Goal: Task Accomplishment & Management: Complete application form

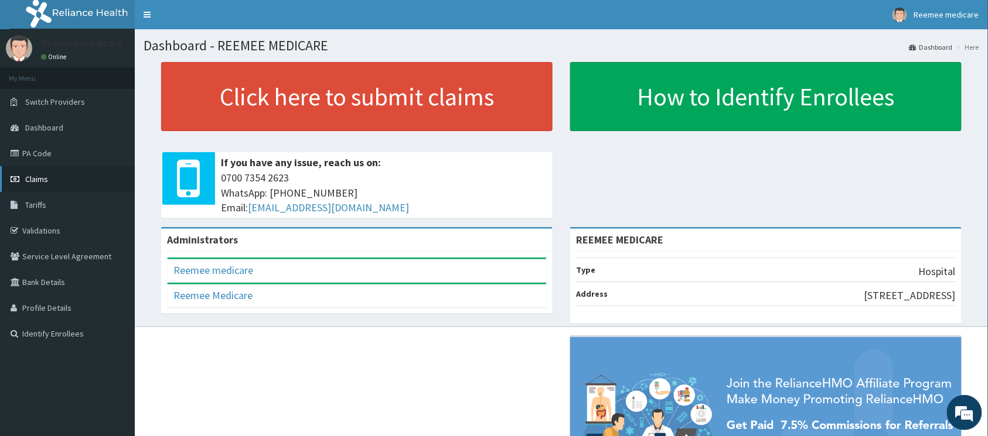
click at [40, 175] on span "Claims" at bounding box center [36, 179] width 23 height 11
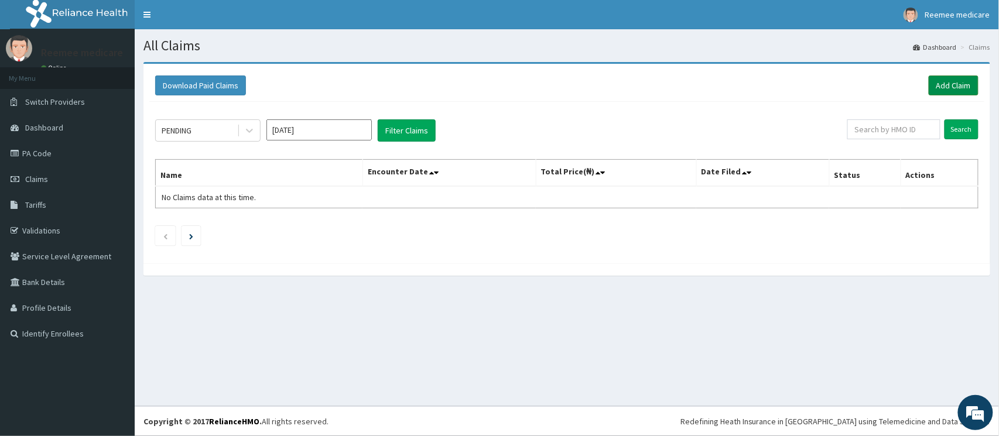
click at [951, 91] on link "Add Claim" at bounding box center [954, 86] width 50 height 20
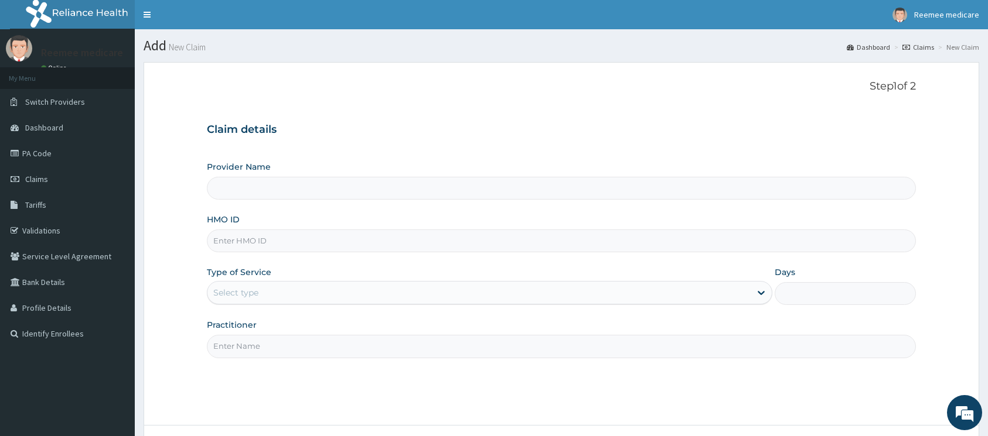
type input "REEMEE MEDICARE"
click at [388, 240] on input "HMO ID" at bounding box center [561, 241] width 709 height 23
drag, startPoint x: 388, startPoint y: 240, endPoint x: 384, endPoint y: 245, distance: 6.3
paste input "NPM/10337/A"
type input "NPM/10337/A"
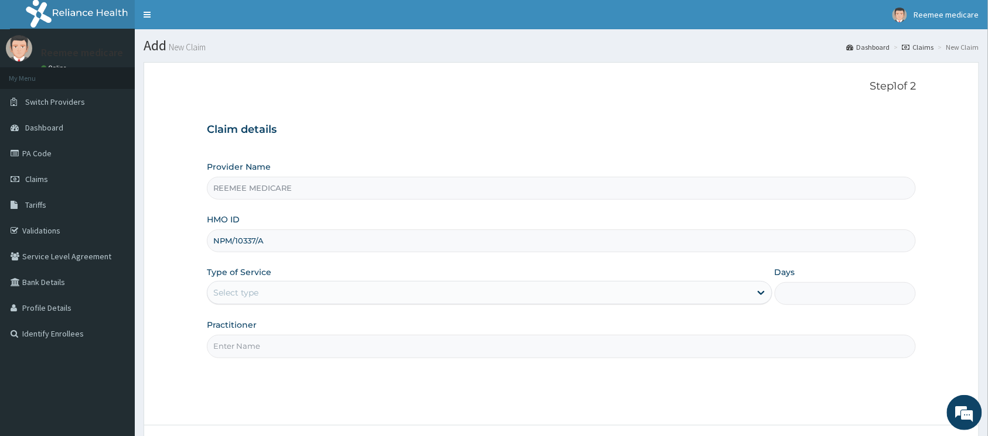
click at [400, 289] on div "Select type" at bounding box center [478, 293] width 543 height 19
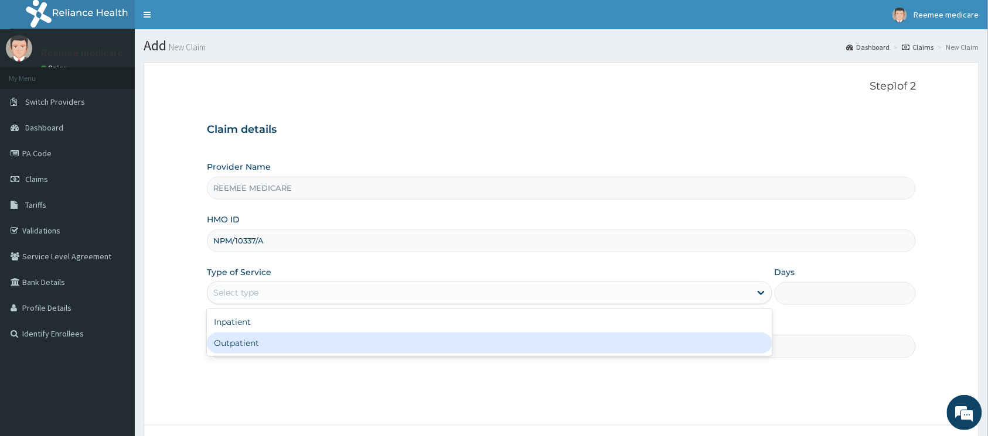
click at [338, 336] on div "Outpatient" at bounding box center [489, 343] width 565 height 21
type input "1"
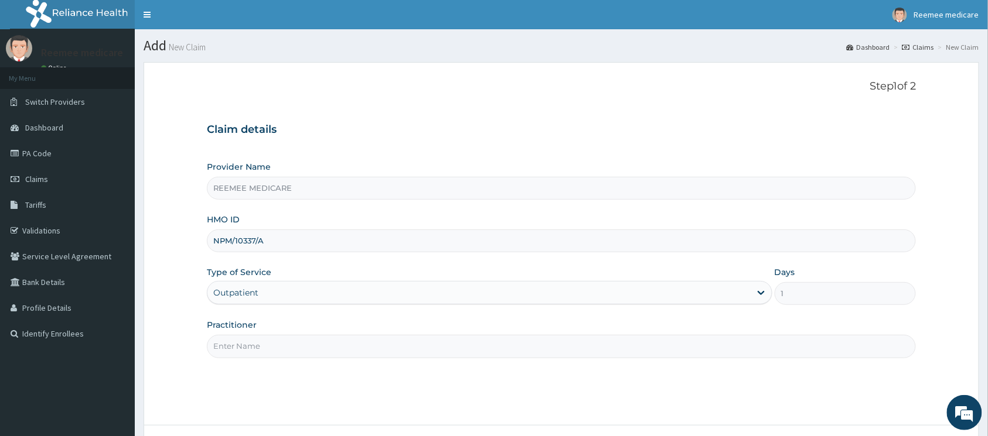
click at [363, 350] on input "Practitioner" at bounding box center [561, 346] width 709 height 23
type input "Dr Ukasha"
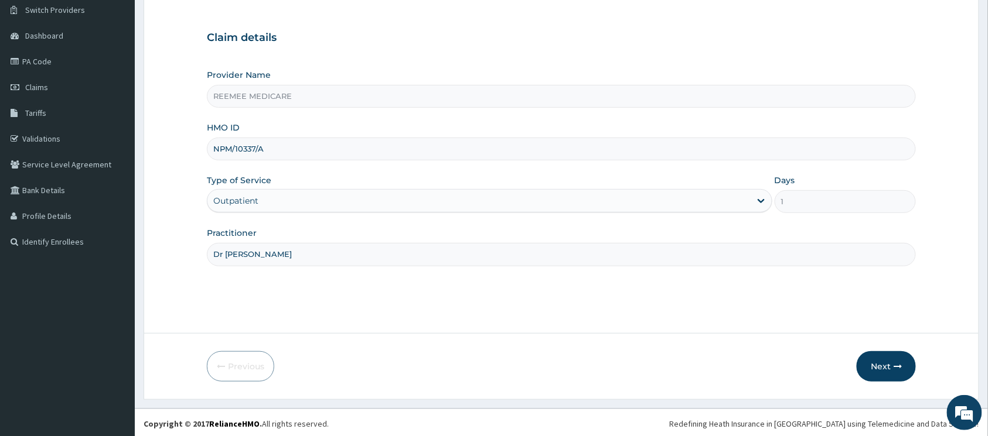
scroll to position [95, 0]
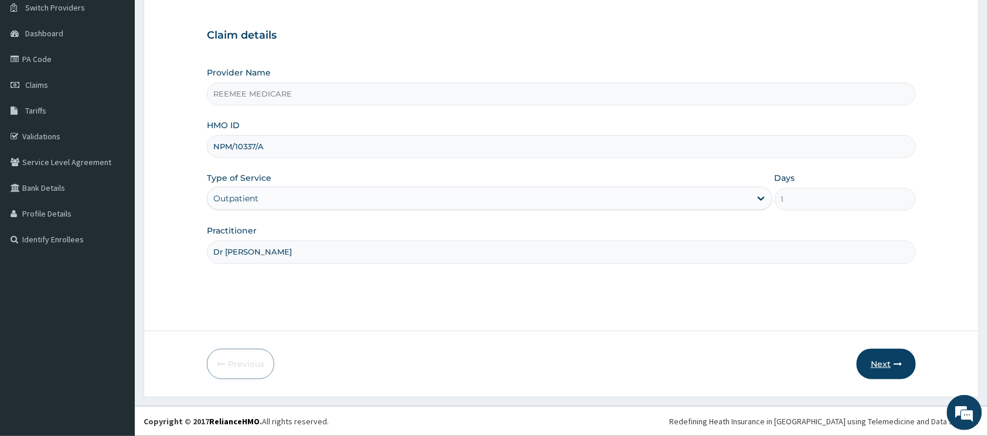
click at [861, 357] on button "Next" at bounding box center [885, 364] width 59 height 30
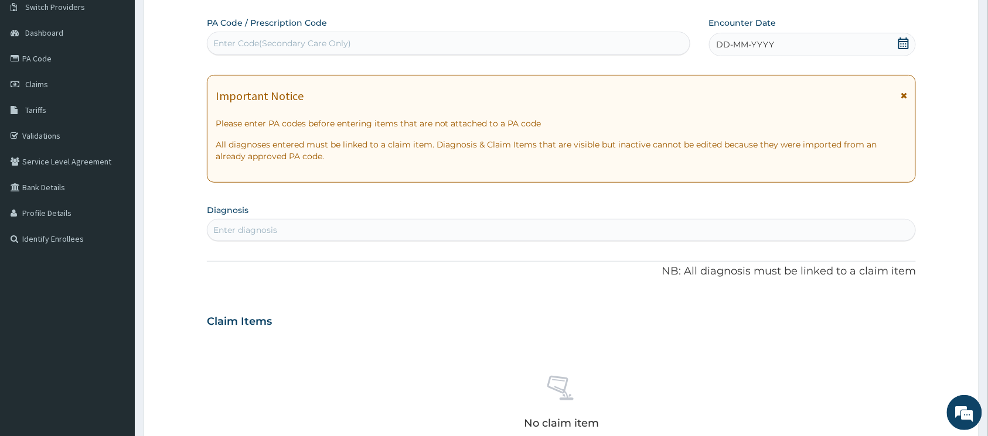
click at [780, 47] on div "DD-MM-YYYY" at bounding box center [812, 44] width 207 height 23
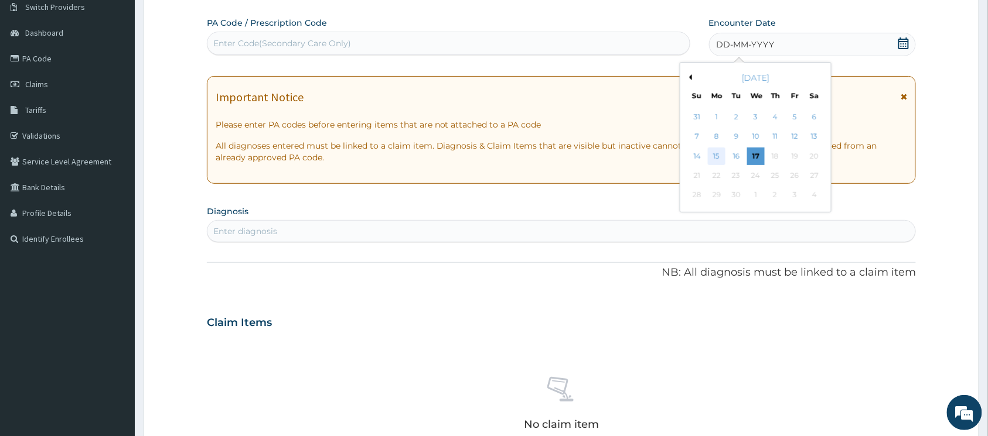
click at [723, 151] on div "15" at bounding box center [717, 157] width 18 height 18
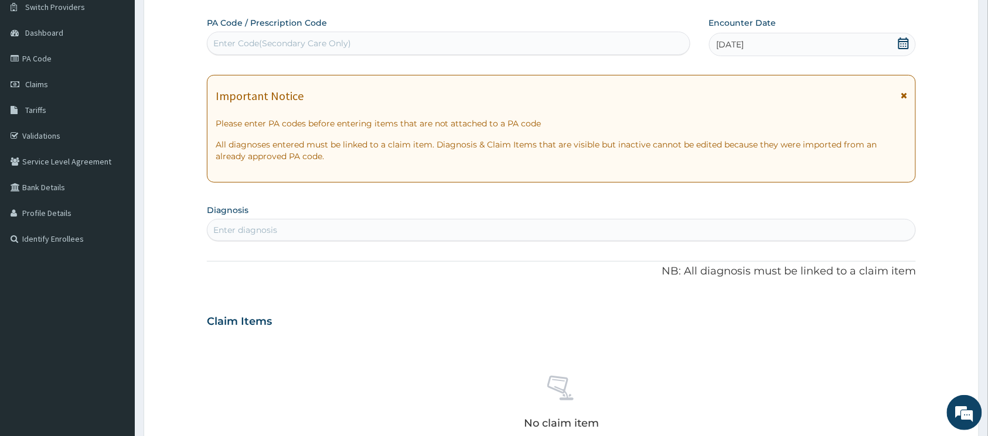
click at [385, 233] on div "Enter diagnosis" at bounding box center [561, 230] width 708 height 19
type input "malar"
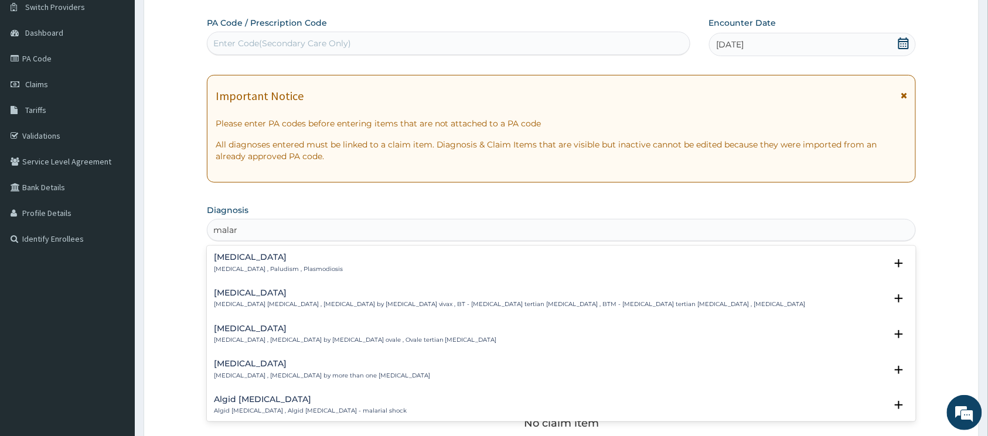
click at [237, 263] on div "Malaria Malaria , Paludism , Plasmodiosis" at bounding box center [278, 263] width 129 height 21
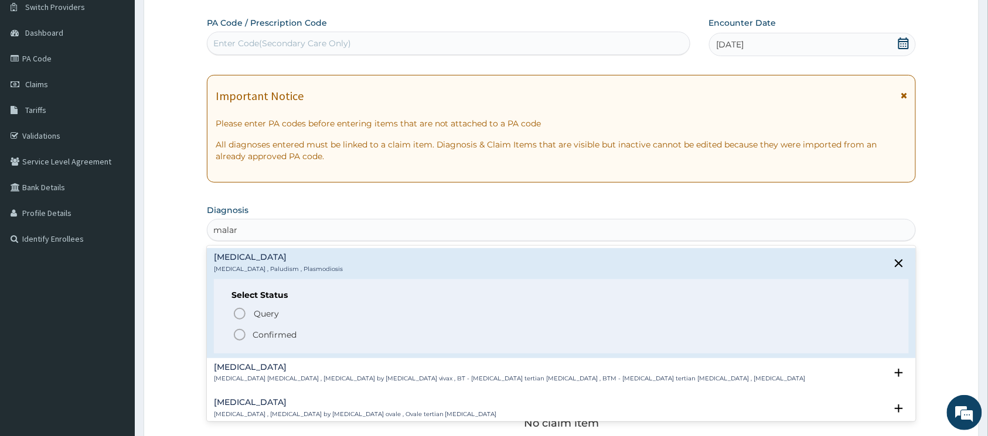
click at [240, 334] on icon "status option filled" at bounding box center [240, 335] width 14 height 14
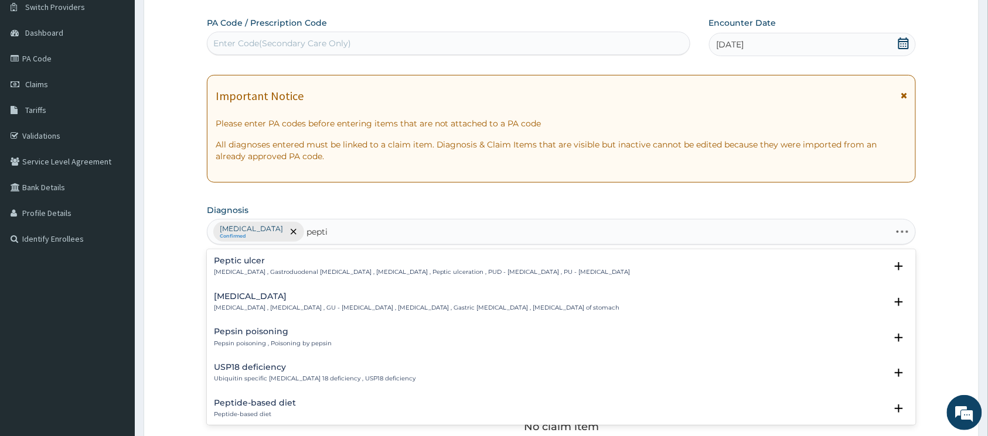
type input "peptic"
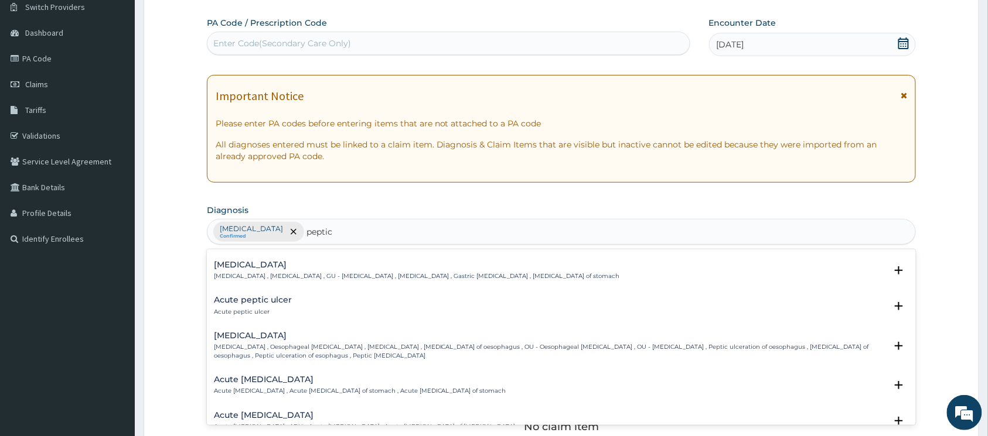
scroll to position [0, 0]
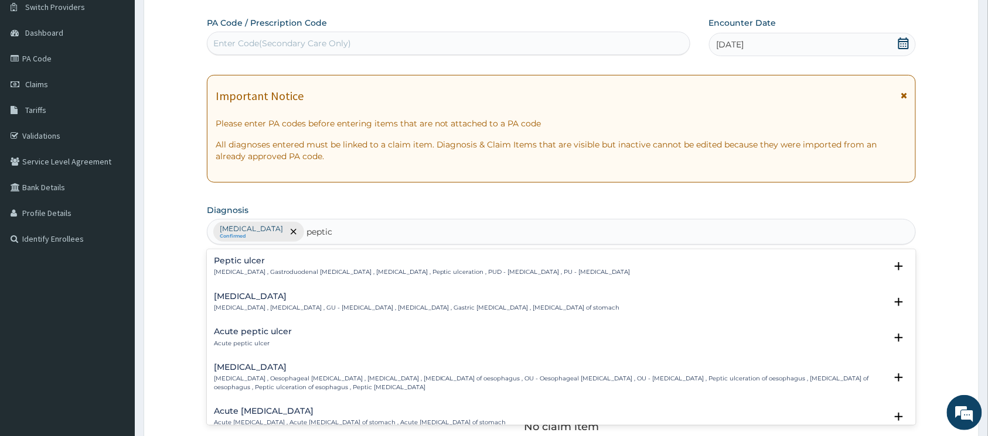
click at [259, 265] on h4 "Peptic ulcer" at bounding box center [422, 261] width 417 height 9
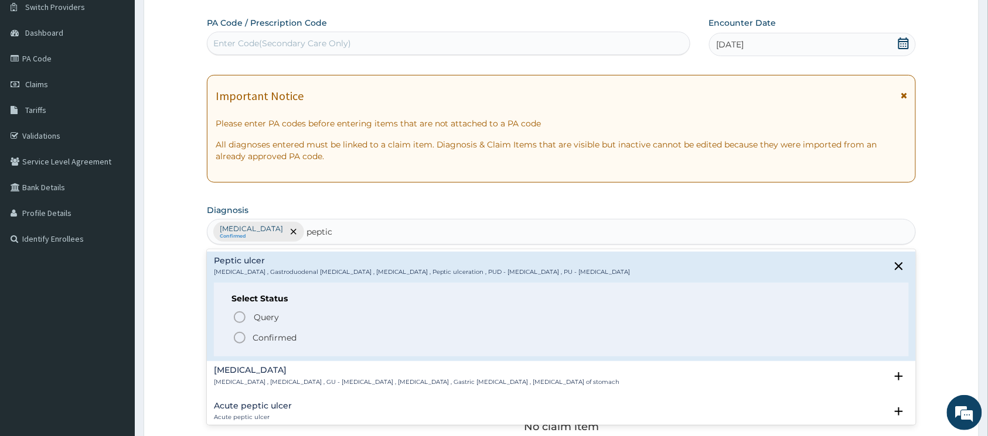
click at [239, 334] on icon "status option filled" at bounding box center [240, 338] width 14 height 14
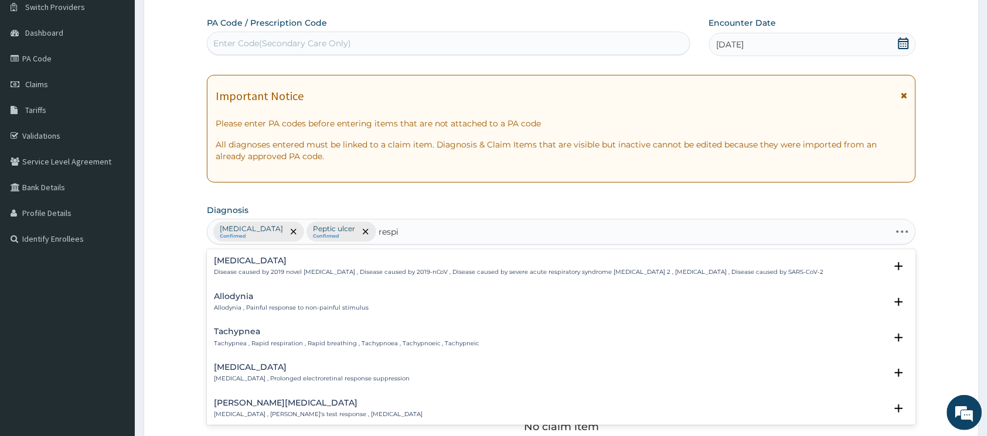
type input "respir"
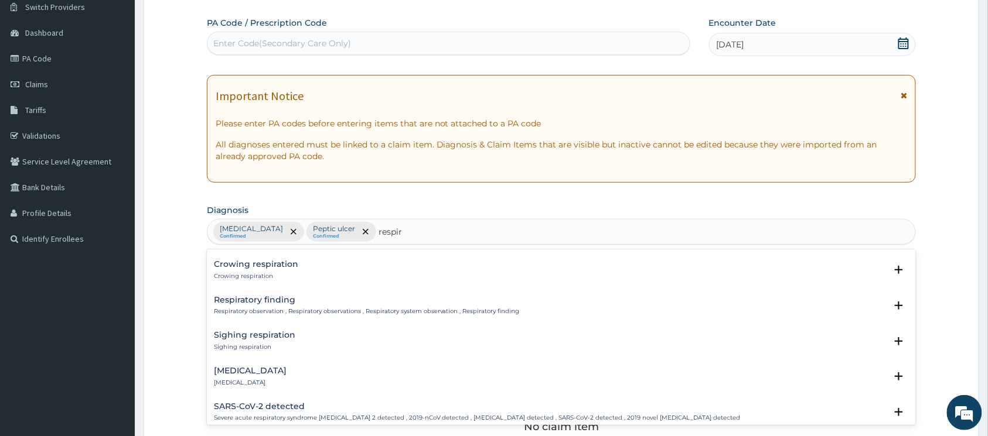
scroll to position [1015, 0]
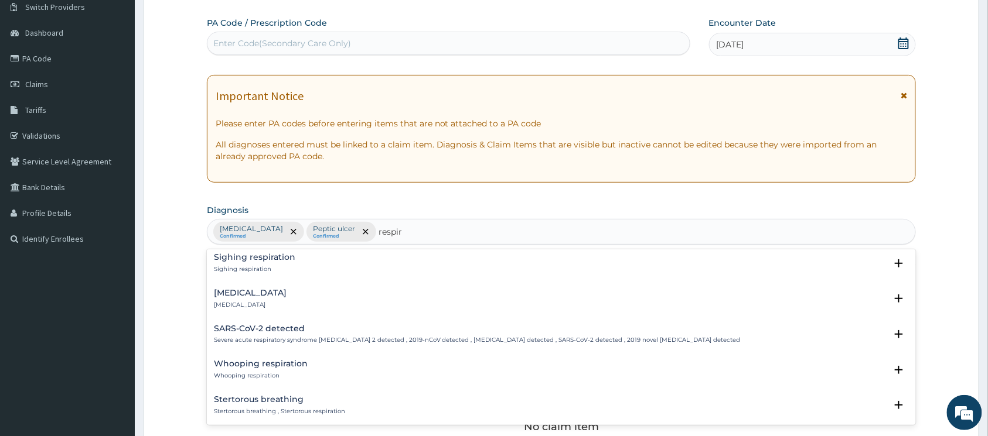
click at [251, 289] on h4 "Respiratory failure" at bounding box center [250, 293] width 73 height 9
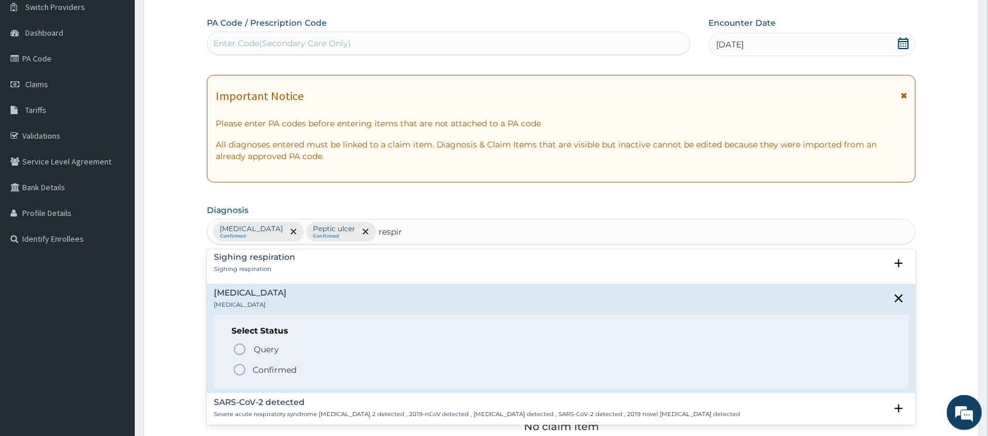
click at [242, 363] on icon "status option filled" at bounding box center [240, 370] width 14 height 14
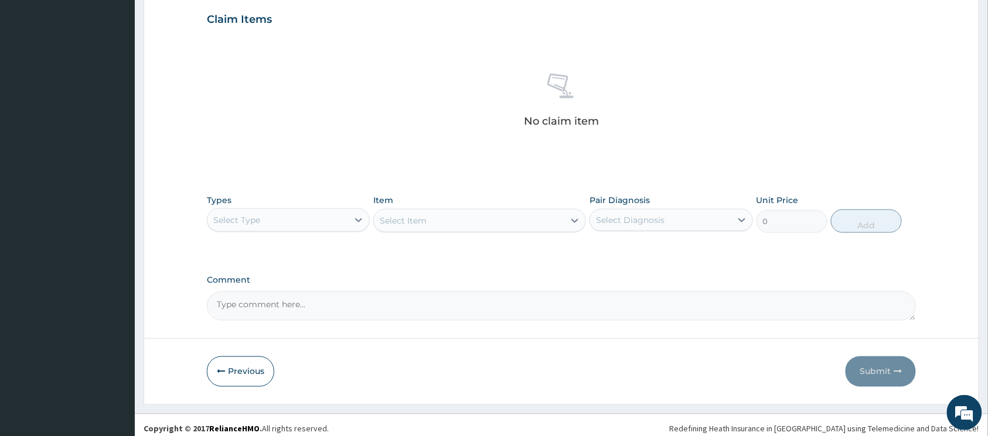
scroll to position [408, 0]
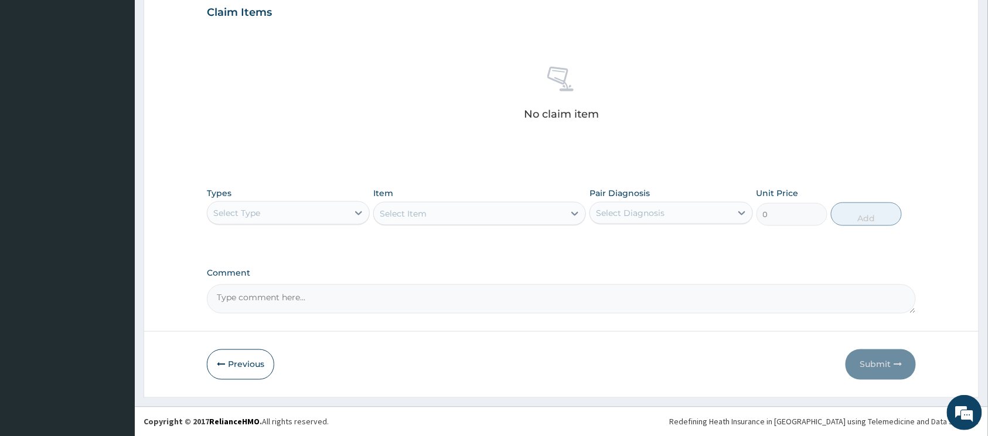
click at [322, 217] on div "Select Type" at bounding box center [277, 213] width 141 height 19
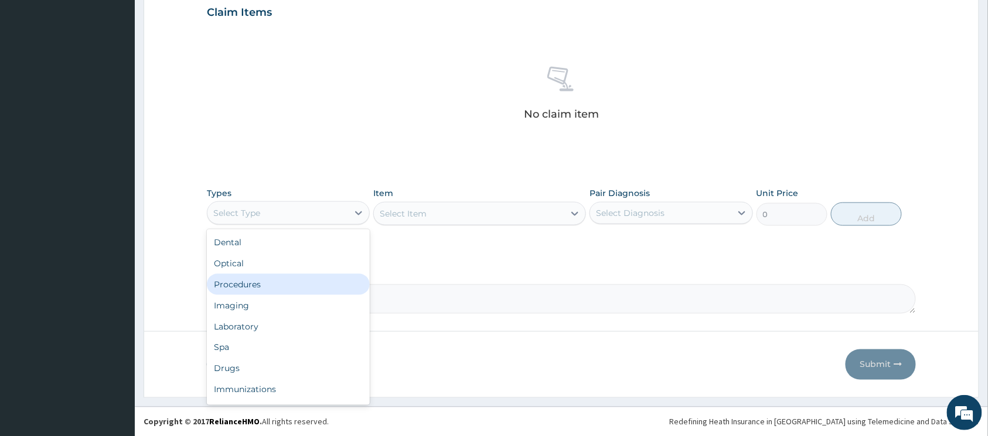
click at [284, 280] on div "Procedures" at bounding box center [288, 284] width 163 height 21
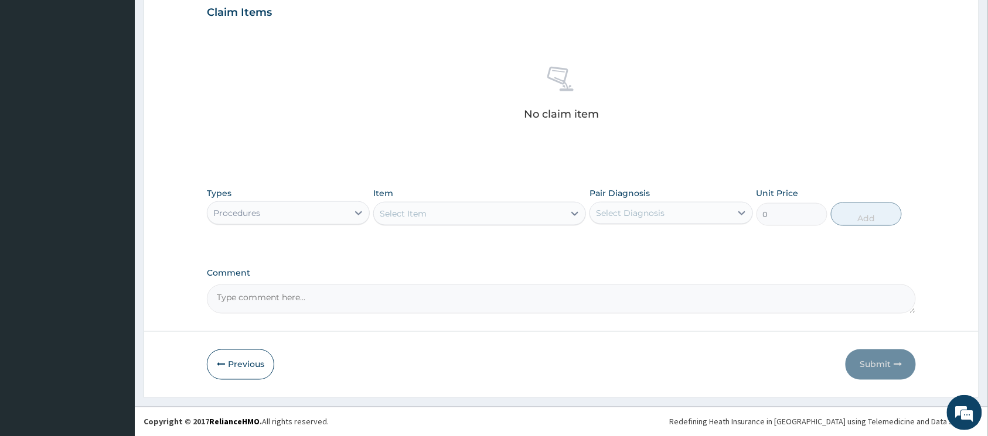
click at [531, 217] on div "Select Item" at bounding box center [469, 213] width 190 height 19
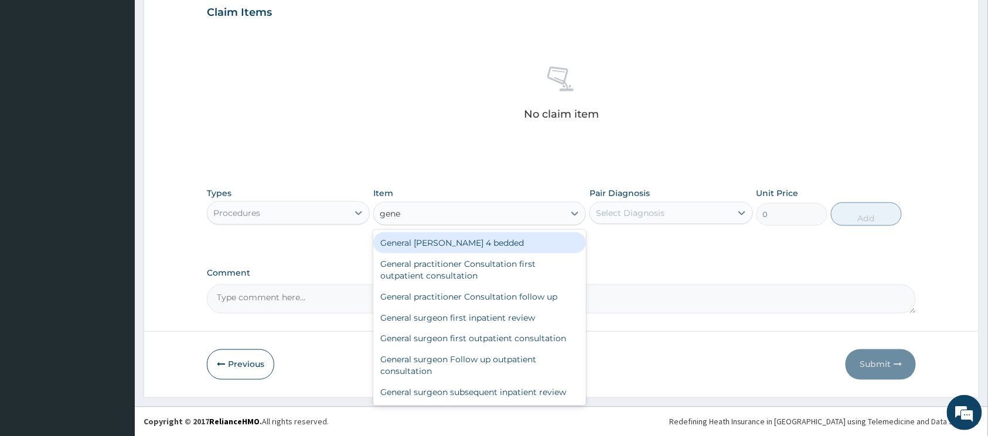
type input "gener"
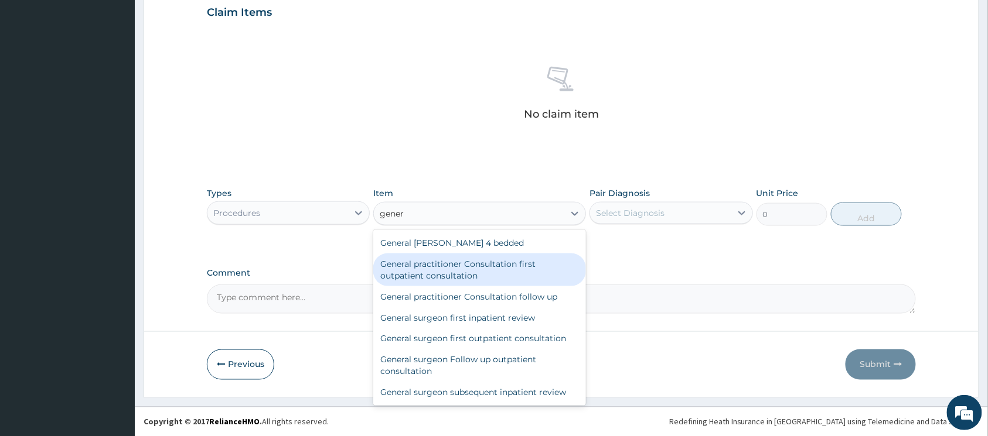
click at [490, 258] on div "General practitioner Consultation first outpatient consultation" at bounding box center [479, 270] width 213 height 33
type input "3547.5"
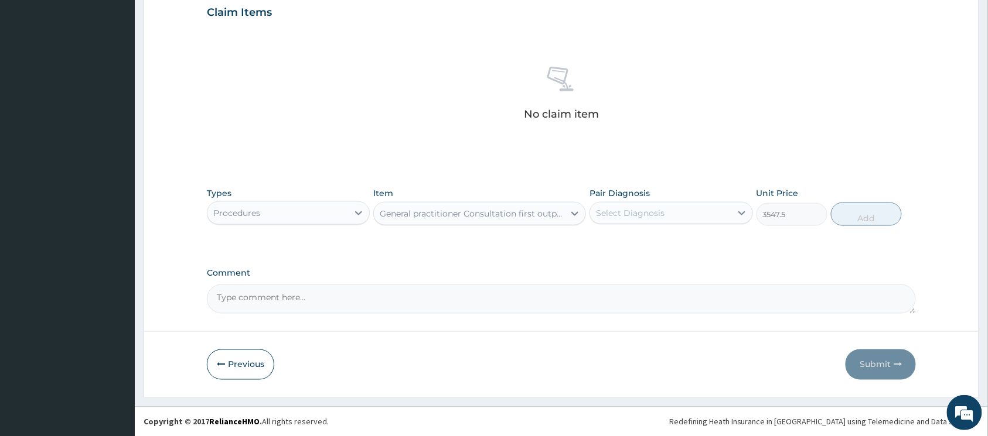
click at [639, 218] on div "Select Diagnosis" at bounding box center [630, 213] width 69 height 12
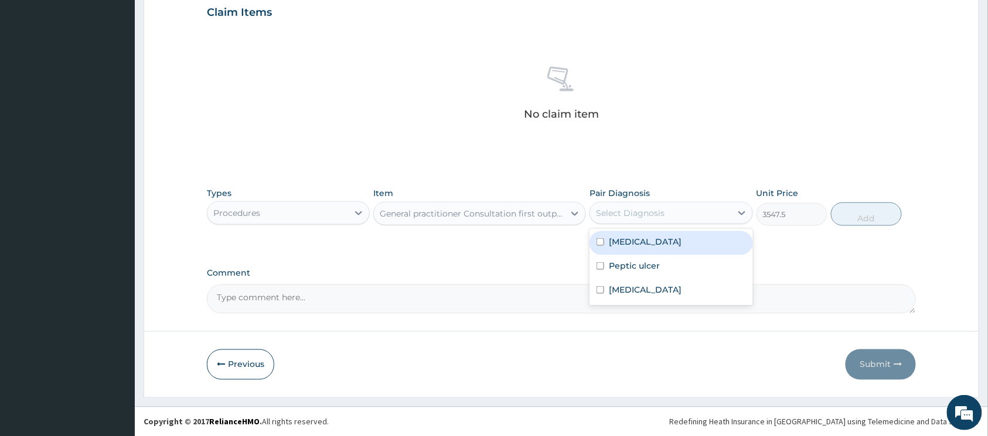
click at [600, 241] on input "checkbox" at bounding box center [600, 242] width 8 height 8
checkbox input "true"
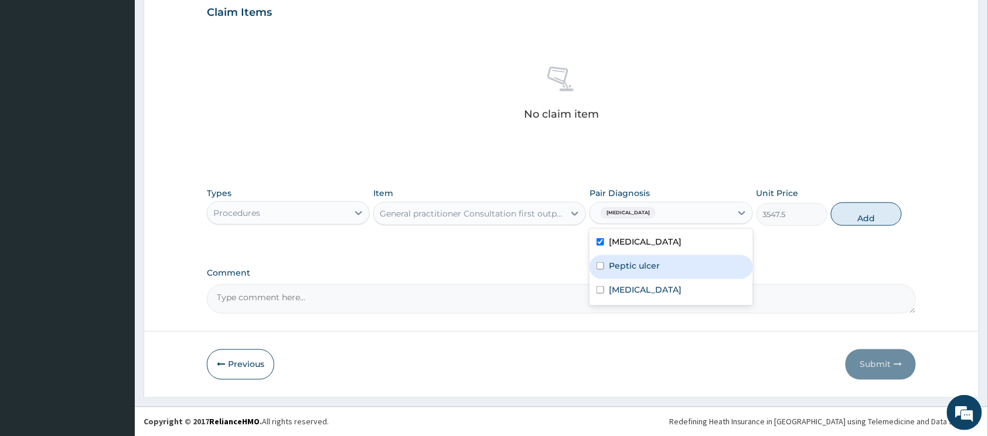
click at [598, 265] on input "checkbox" at bounding box center [600, 266] width 8 height 8
checkbox input "true"
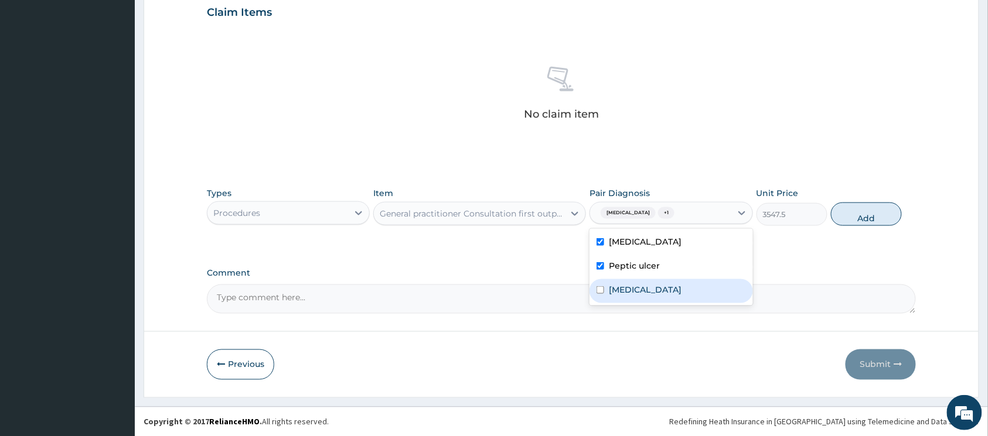
click at [598, 291] on input "checkbox" at bounding box center [600, 290] width 8 height 8
checkbox input "true"
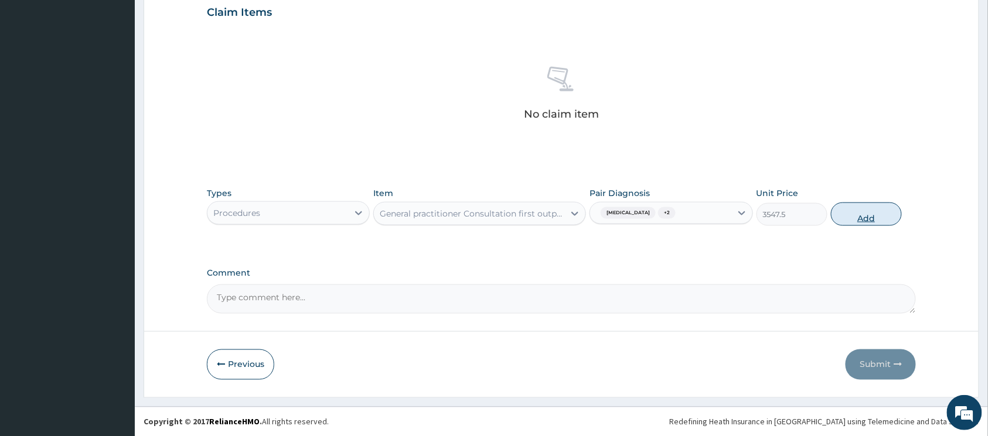
click at [848, 221] on button "Add" at bounding box center [866, 214] width 71 height 23
type input "0"
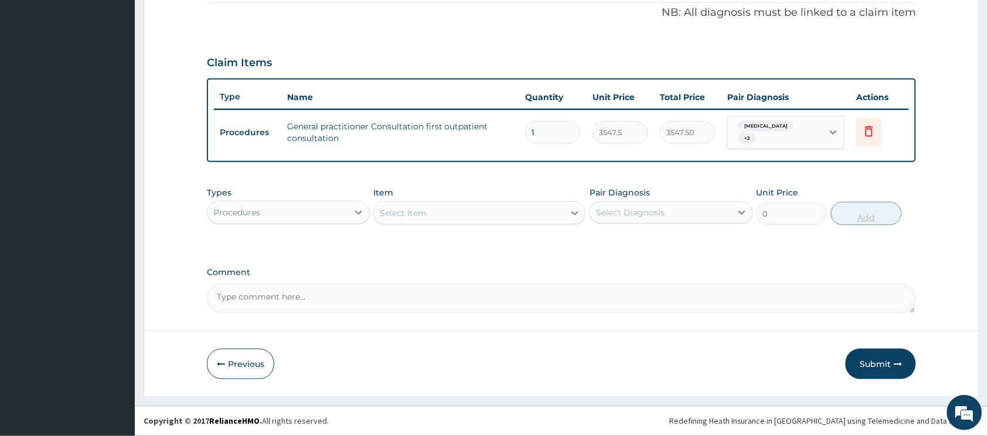
scroll to position [353, 0]
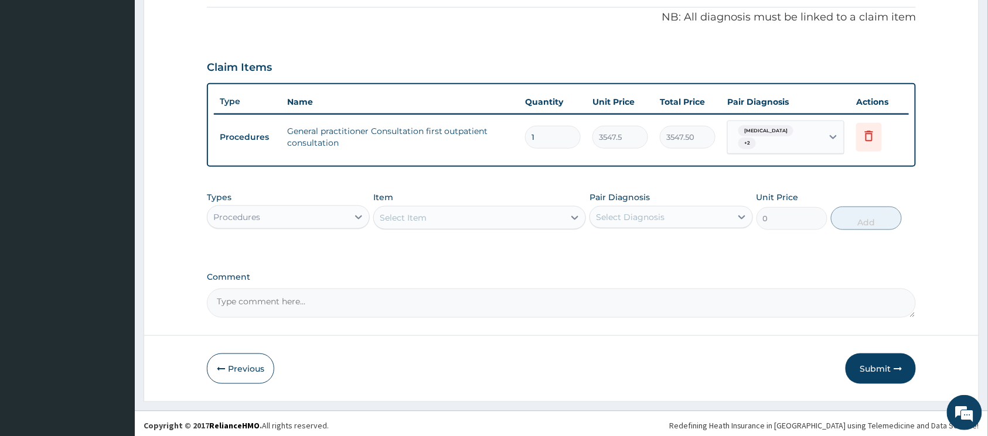
click at [331, 211] on div "Procedures" at bounding box center [277, 217] width 141 height 19
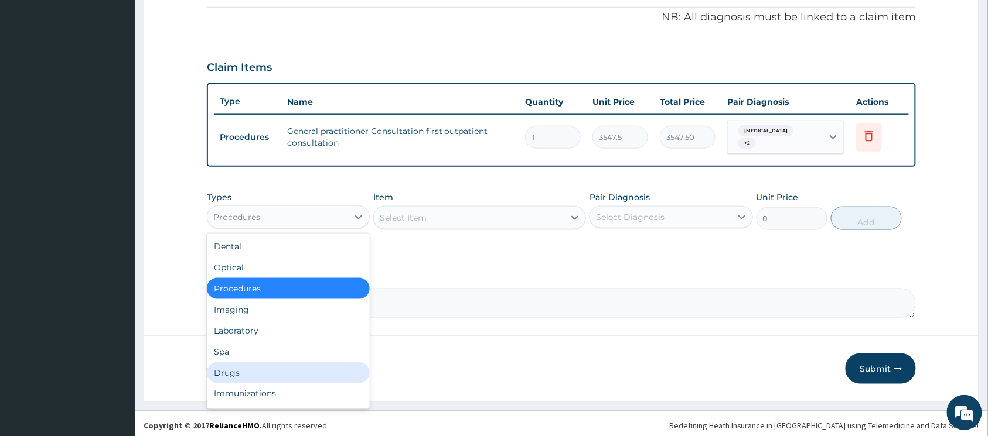
drag, startPoint x: 257, startPoint y: 363, endPoint x: 277, endPoint y: 352, distance: 22.8
click at [258, 363] on div "Drugs" at bounding box center [288, 373] width 163 height 21
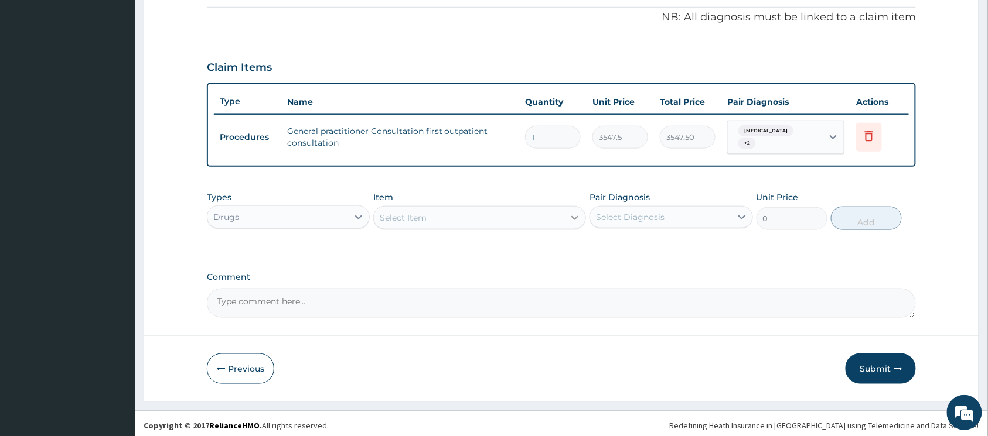
click at [573, 216] on icon at bounding box center [575, 218] width 7 height 4
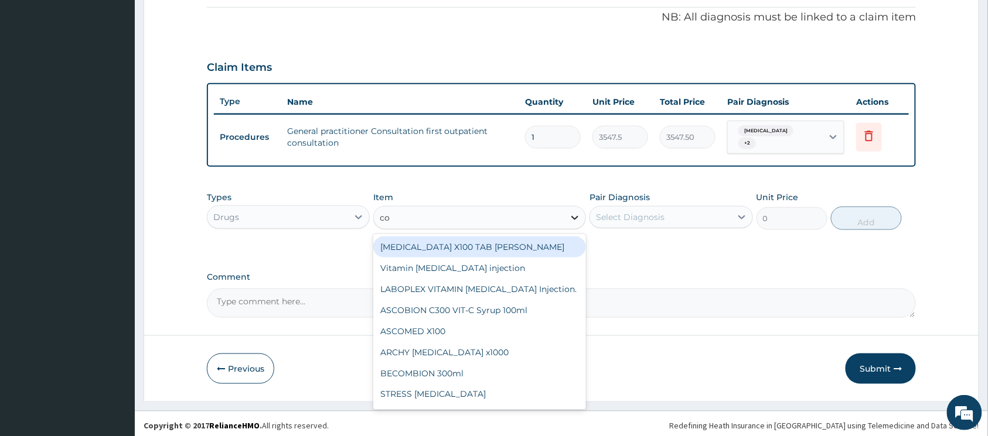
type input "coa"
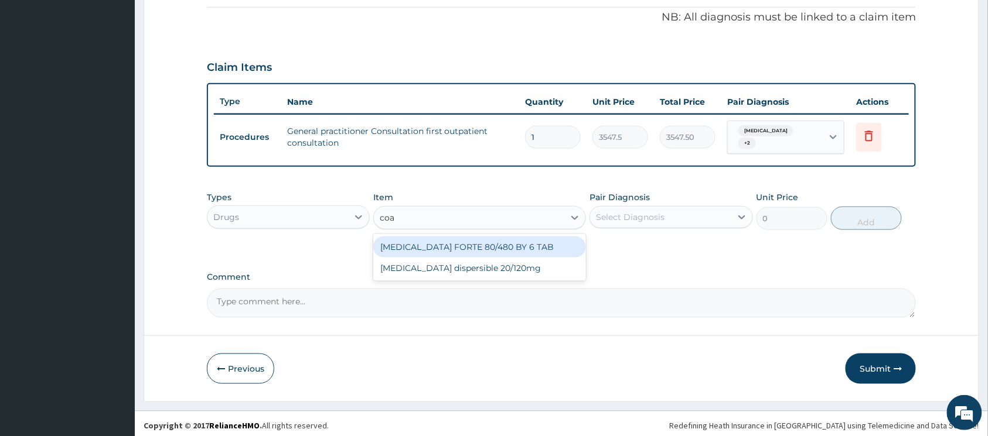
click at [524, 237] on div "[MEDICAL_DATA] FORTE 80/480 BY 6 TAB" at bounding box center [479, 247] width 213 height 21
type input "449.35"
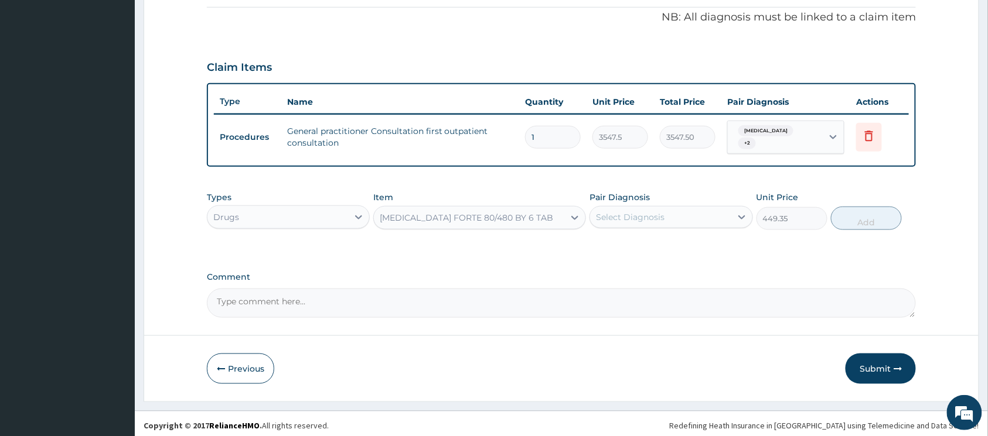
click at [615, 213] on div "Select Diagnosis" at bounding box center [630, 217] width 69 height 12
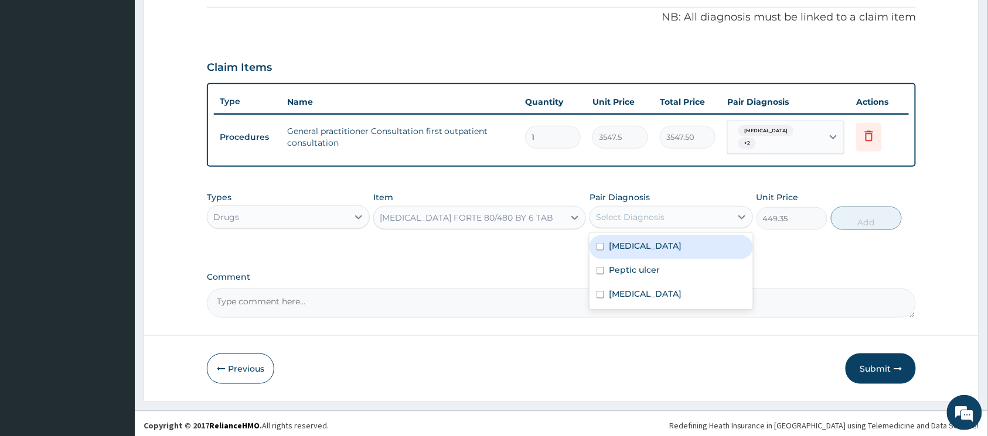
click at [601, 243] on input "checkbox" at bounding box center [600, 247] width 8 height 8
checkbox input "true"
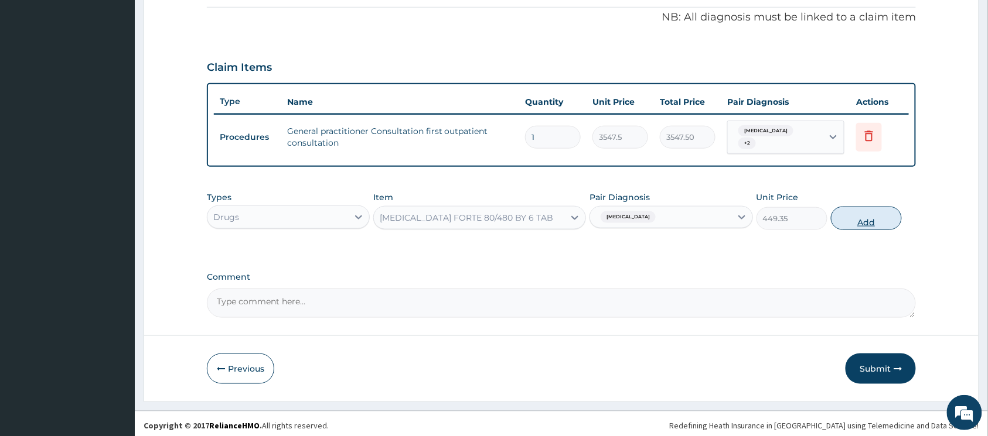
click at [844, 214] on button "Add" at bounding box center [866, 218] width 71 height 23
type input "0"
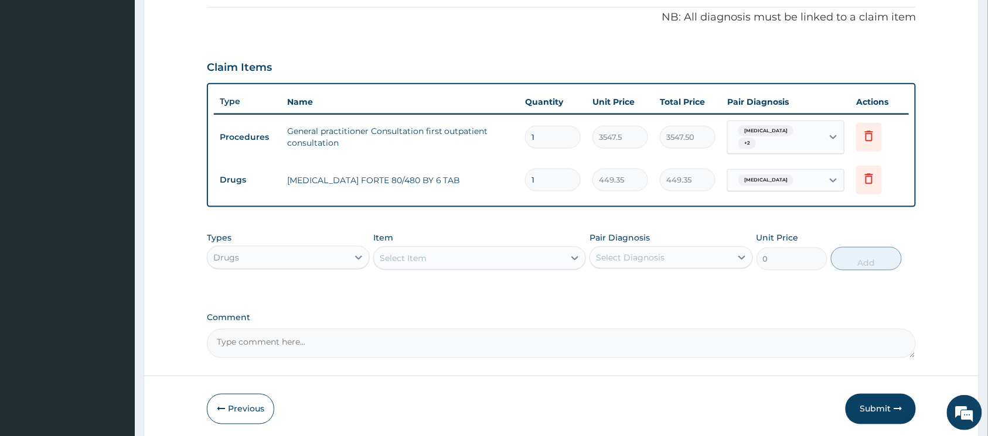
type input "0.00"
type input "6"
type input "2696.10"
type input "6"
click at [567, 251] on div at bounding box center [574, 258] width 21 height 21
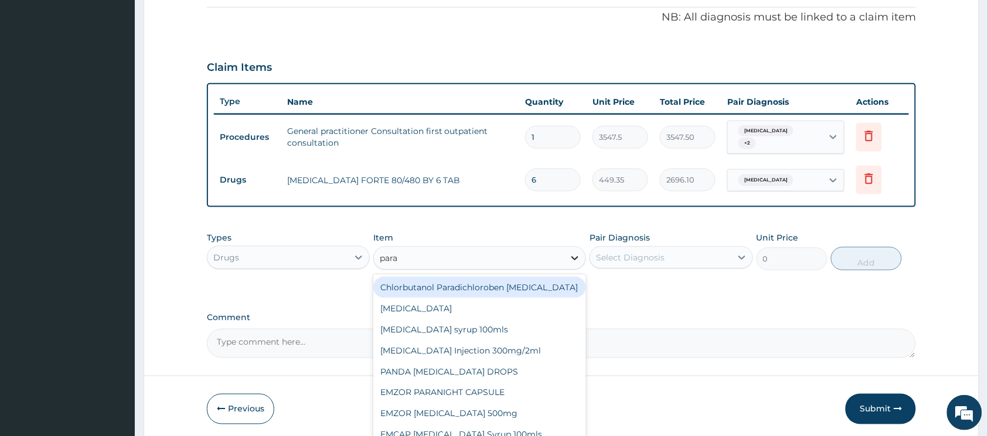
type input "parac"
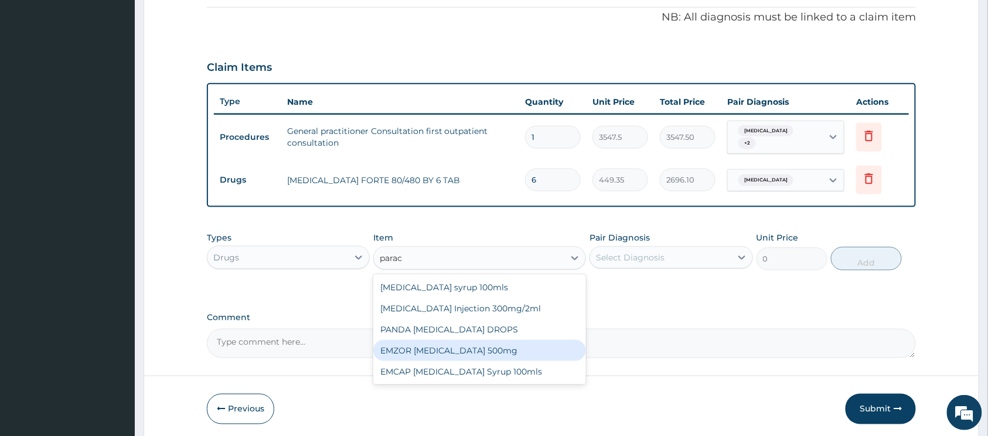
click at [507, 340] on div "EMZOR [MEDICAL_DATA] 500mg" at bounding box center [479, 350] width 213 height 21
type input "23.65"
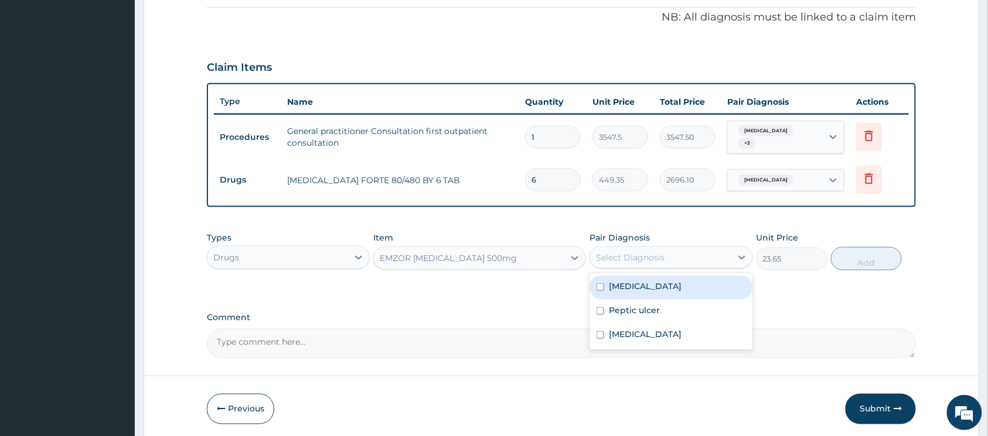
click at [650, 252] on div "Select Diagnosis" at bounding box center [630, 258] width 69 height 12
click at [603, 284] on input "checkbox" at bounding box center [600, 288] width 8 height 8
checkbox input "true"
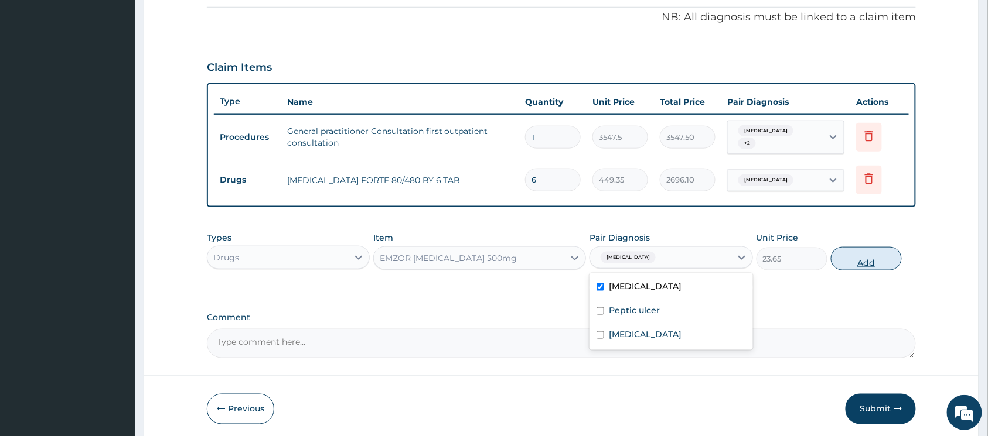
click at [842, 261] on button "Add" at bounding box center [866, 258] width 71 height 23
type input "0"
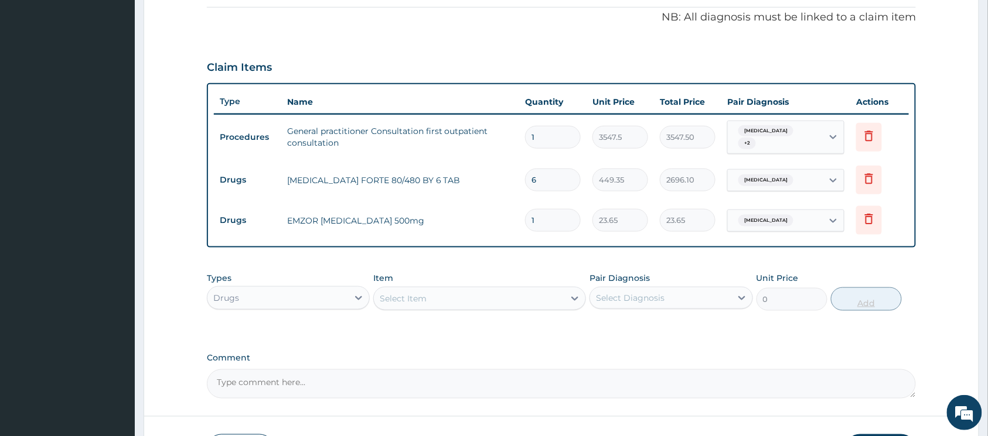
type input "18"
type input "425.70"
type input "18"
click at [549, 294] on div "Select Item" at bounding box center [469, 298] width 190 height 19
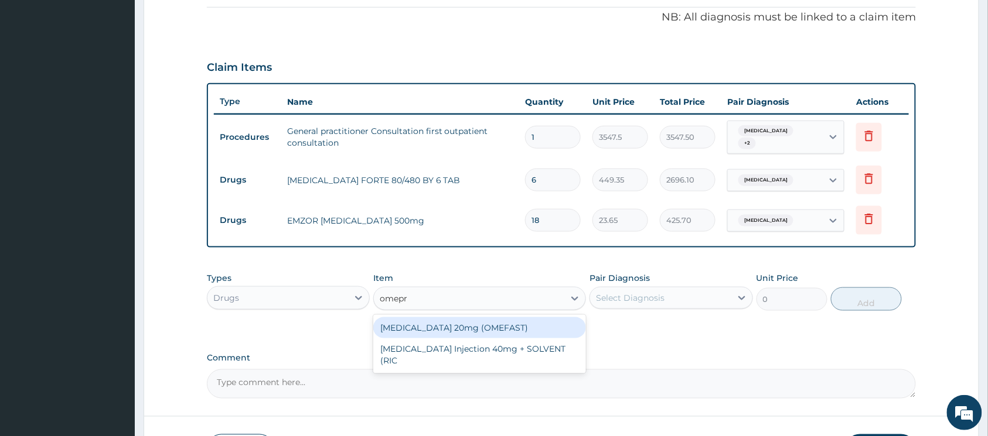
type input "omepra"
click at [476, 318] on div "[MEDICAL_DATA] 20mg (OMEFAST)" at bounding box center [479, 328] width 213 height 21
type input "82.775"
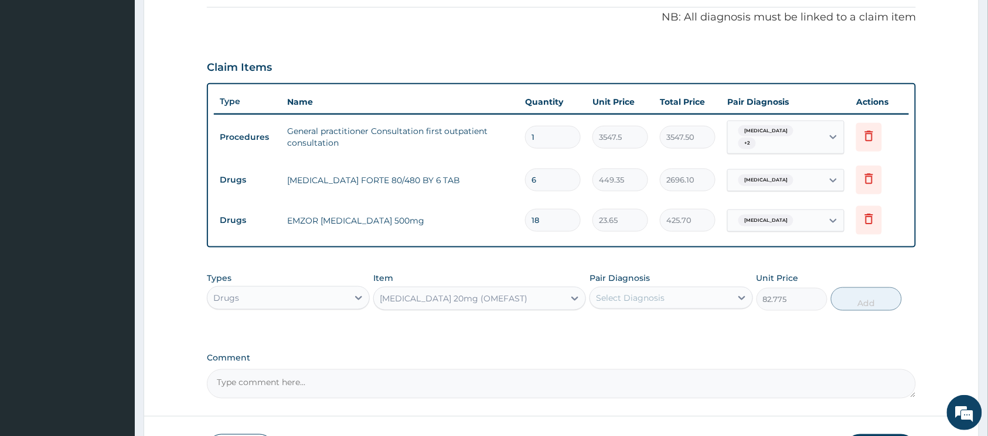
click at [652, 292] on div "Select Diagnosis" at bounding box center [630, 298] width 69 height 12
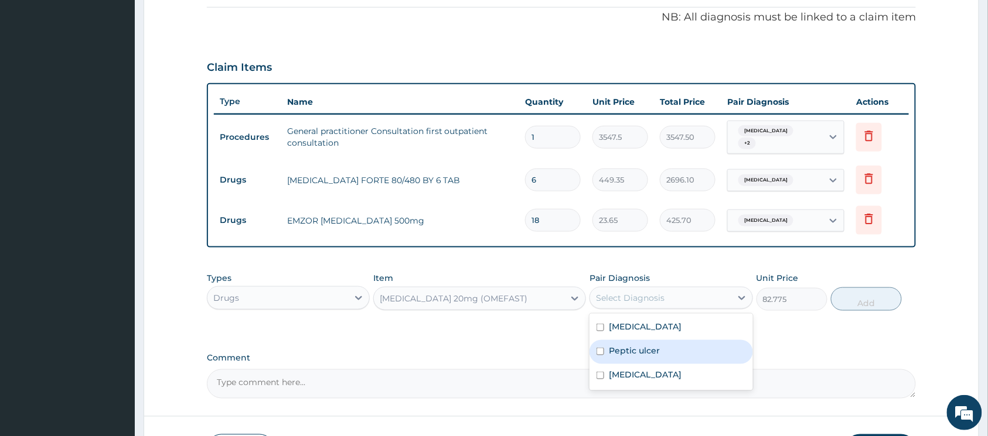
click at [601, 348] on input "checkbox" at bounding box center [600, 352] width 8 height 8
checkbox input "true"
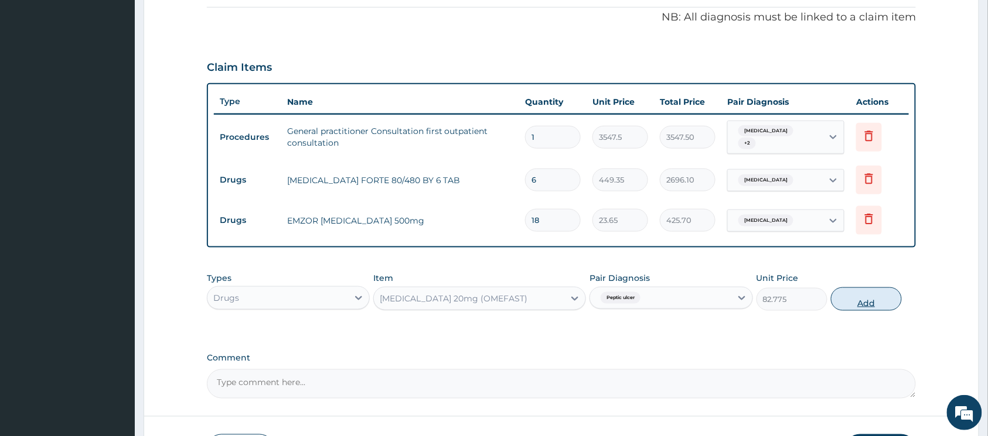
click at [844, 298] on button "Add" at bounding box center [866, 299] width 71 height 23
type input "0"
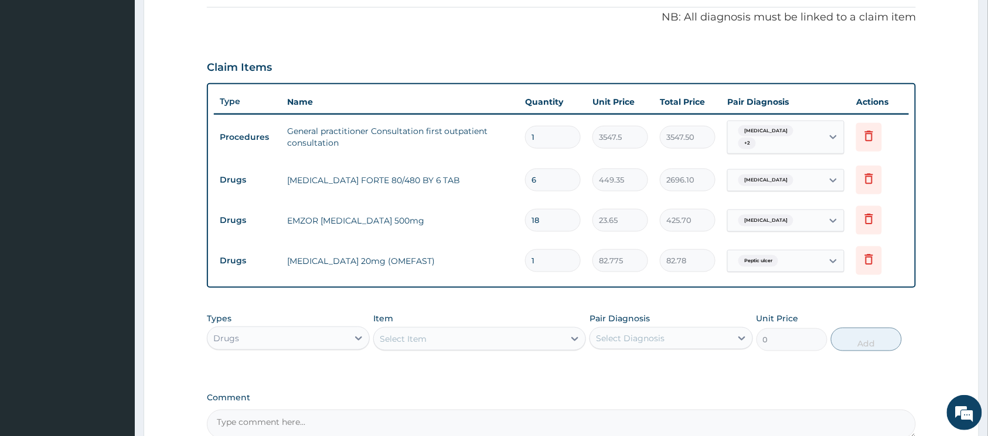
type input "14"
type input "1158.85"
type input "14"
click at [577, 333] on icon at bounding box center [575, 339] width 12 height 12
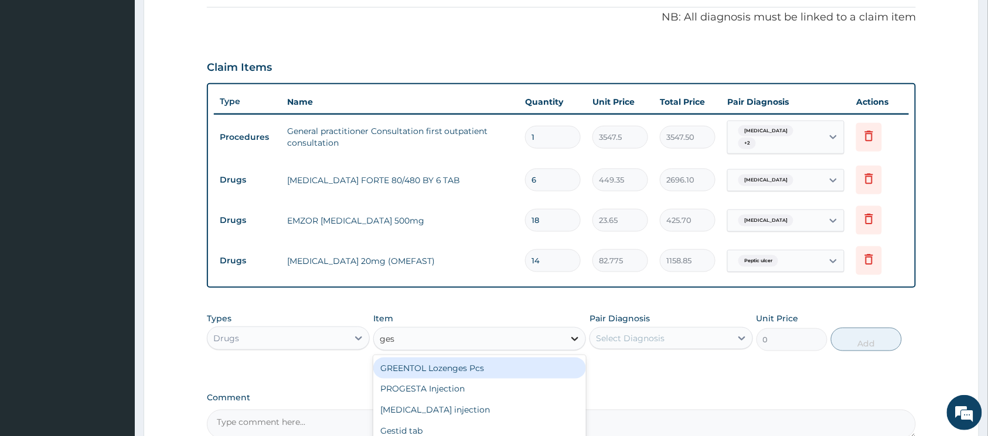
type input "gest"
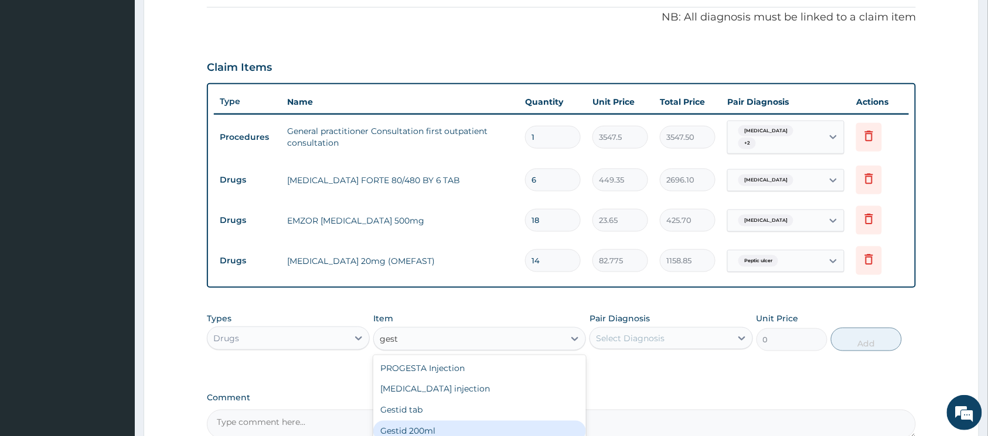
click at [449, 421] on div "Gestid 200ml" at bounding box center [479, 431] width 213 height 21
type input "1064.25"
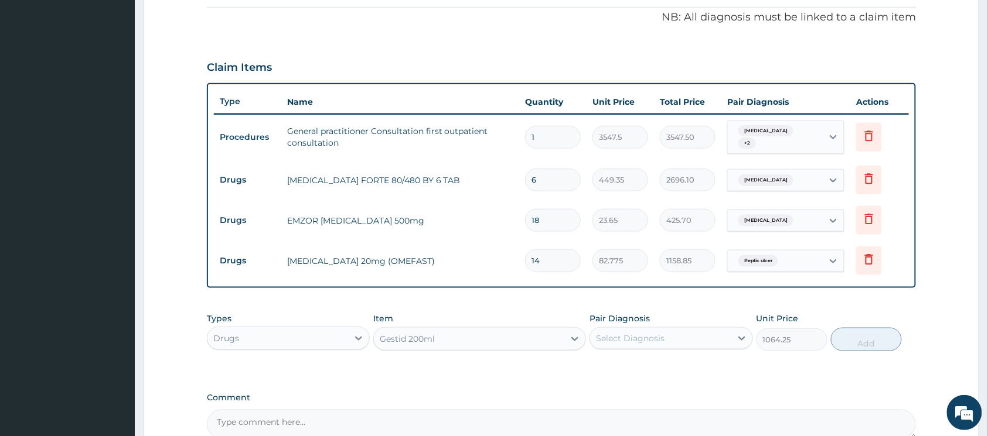
click at [633, 336] on div "Select Diagnosis" at bounding box center [630, 339] width 69 height 12
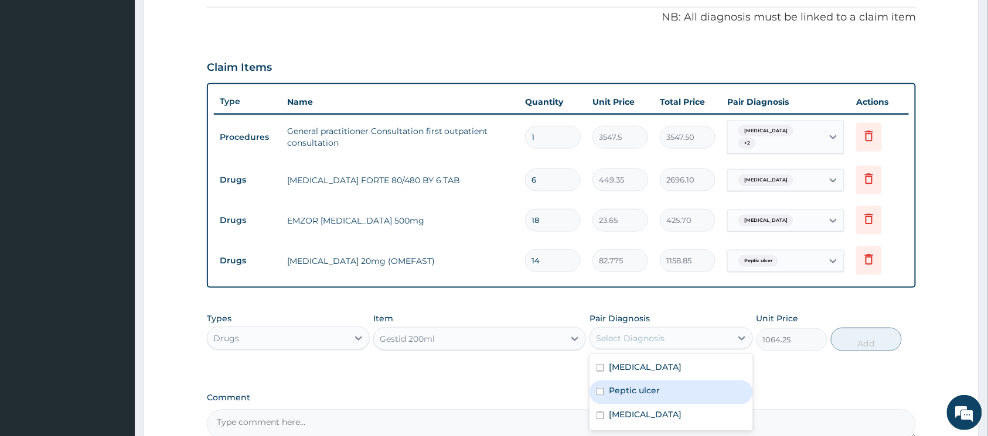
click at [600, 388] on input "checkbox" at bounding box center [600, 392] width 8 height 8
checkbox input "true"
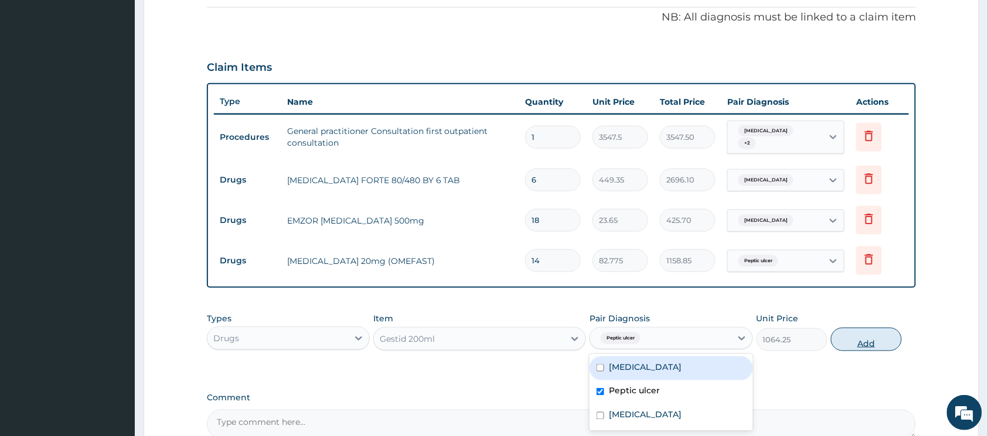
click at [840, 338] on button "Add" at bounding box center [866, 339] width 71 height 23
type input "0"
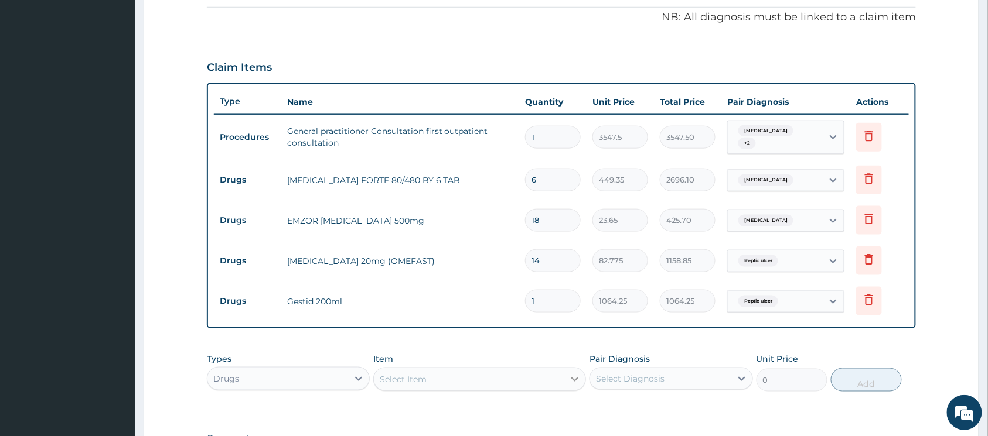
click at [565, 374] on div at bounding box center [574, 379] width 21 height 21
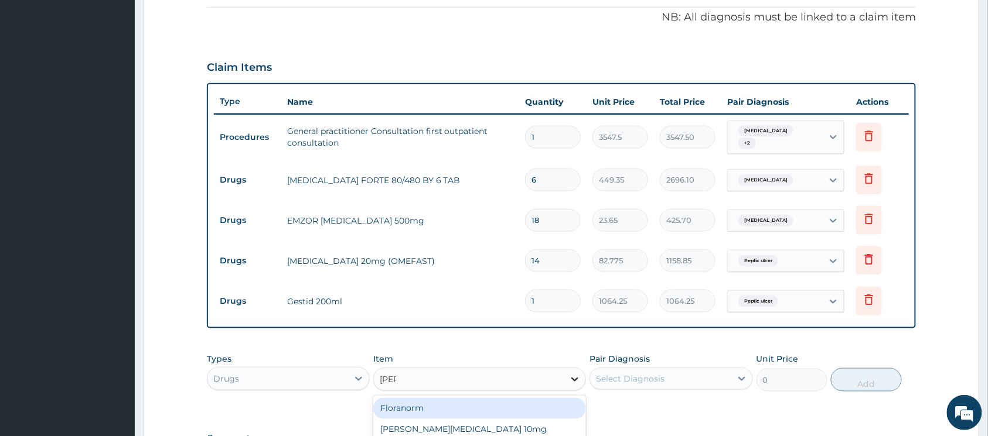
type input "lorat"
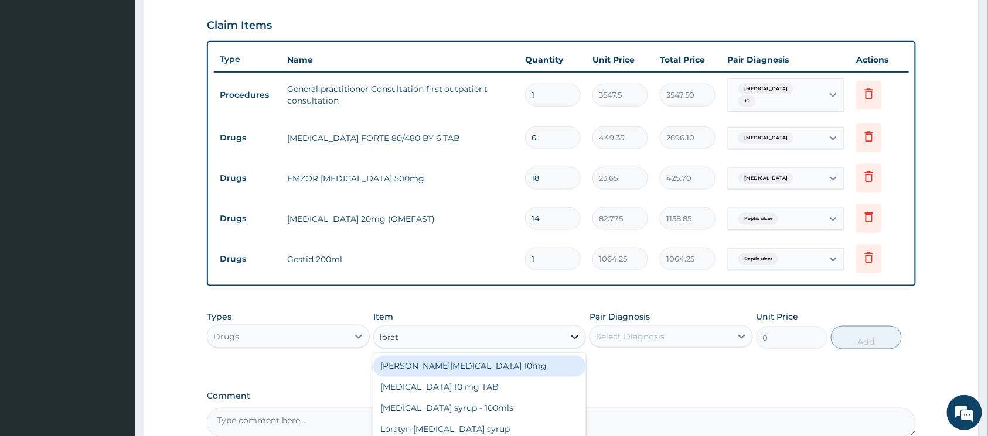
scroll to position [431, 0]
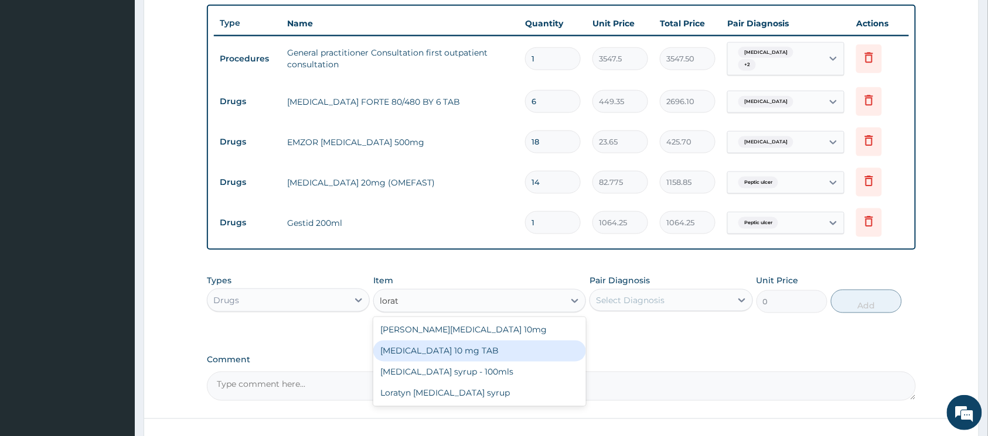
click at [514, 343] on div "[MEDICAL_DATA] 10 mg TAB" at bounding box center [479, 351] width 213 height 21
type input "59.125"
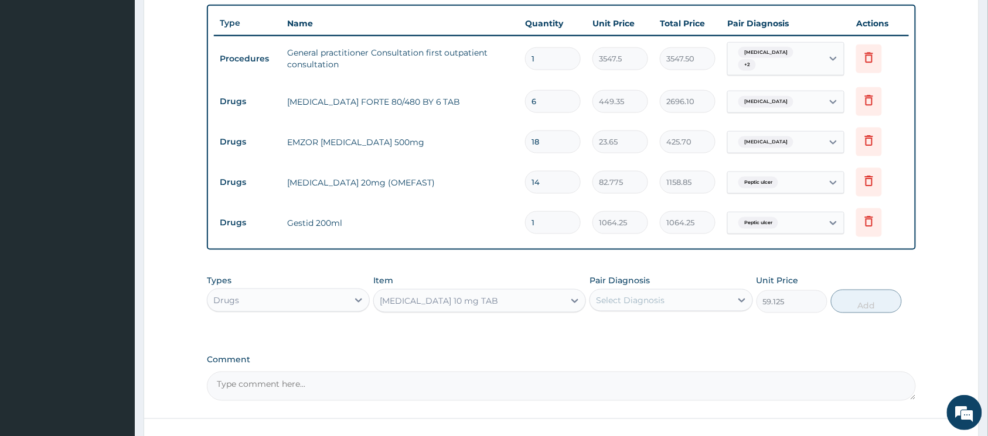
click at [620, 296] on div "Select Diagnosis" at bounding box center [630, 301] width 69 height 12
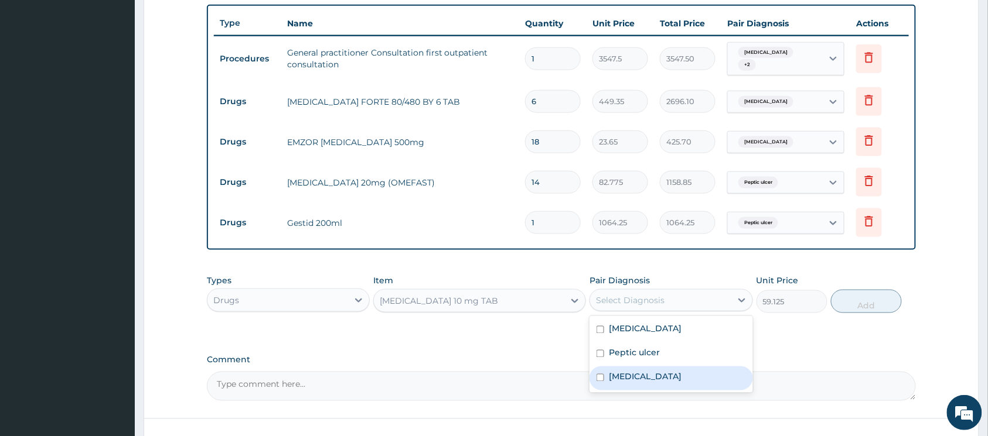
click at [602, 374] on input "checkbox" at bounding box center [600, 378] width 8 height 8
checkbox input "true"
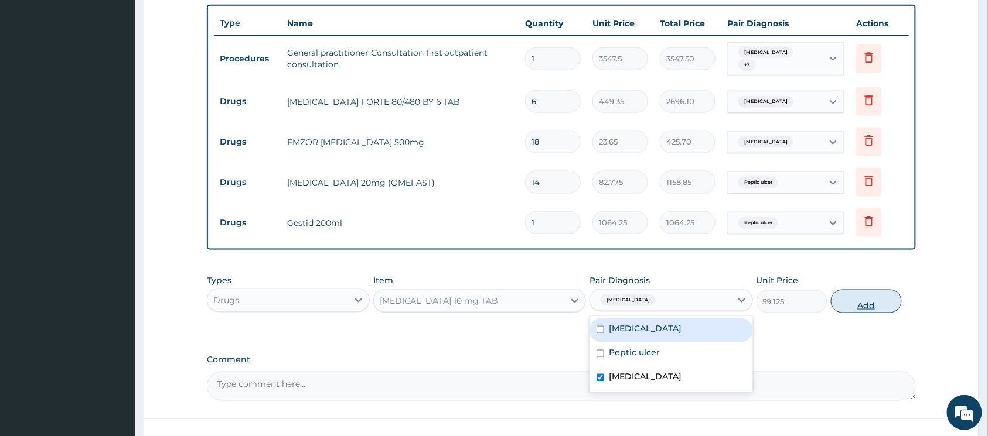
click at [841, 298] on button "Add" at bounding box center [866, 301] width 71 height 23
type input "0"
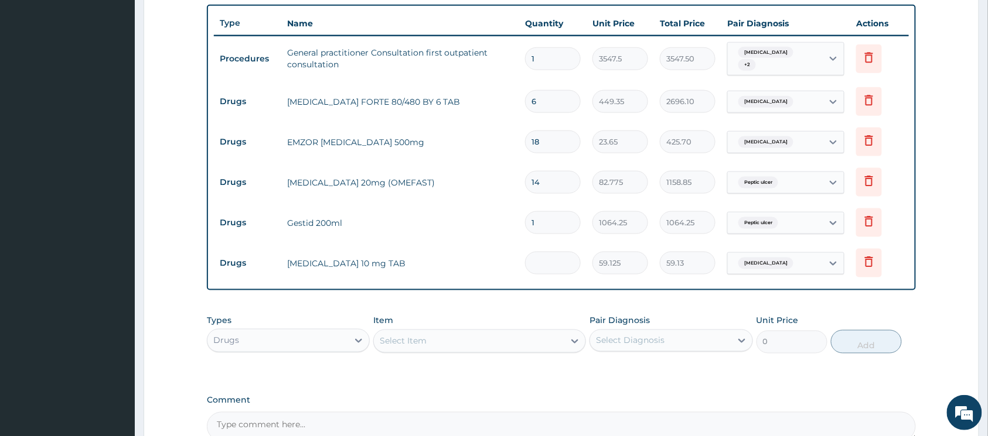
type input "0.00"
type input "5"
type input "295.63"
type input "5"
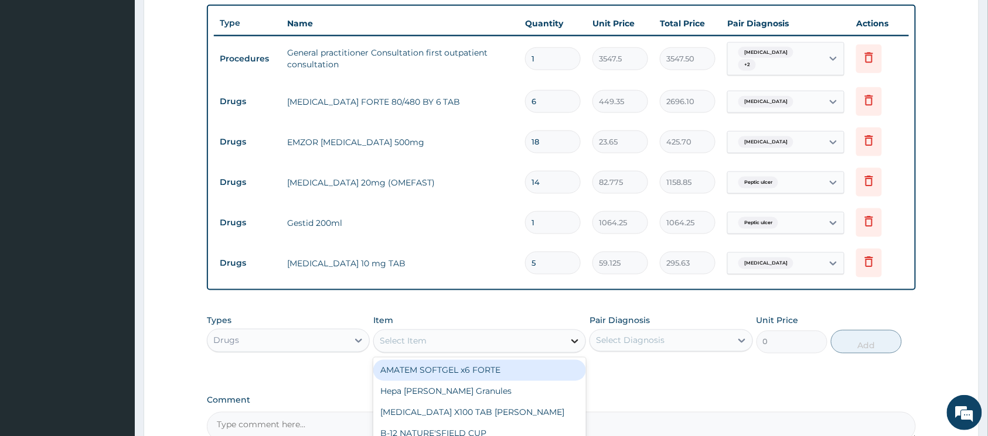
click at [574, 337] on icon at bounding box center [575, 342] width 12 height 12
type input "cough"
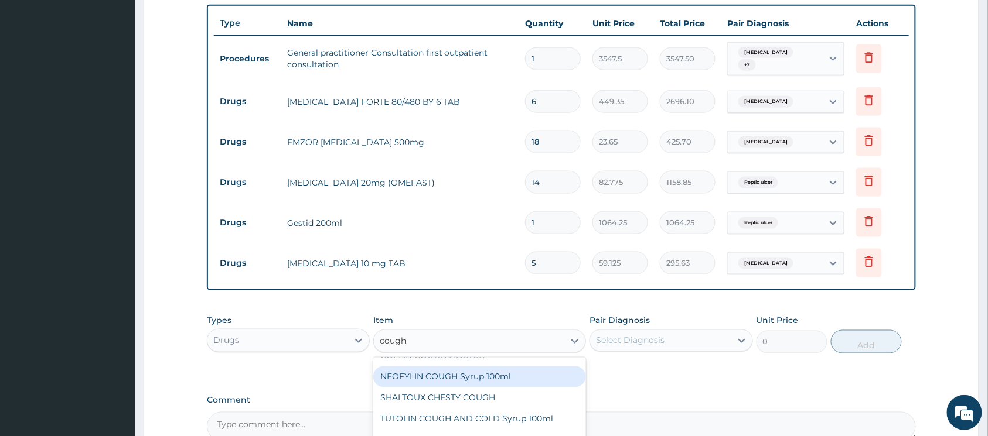
scroll to position [0, 0]
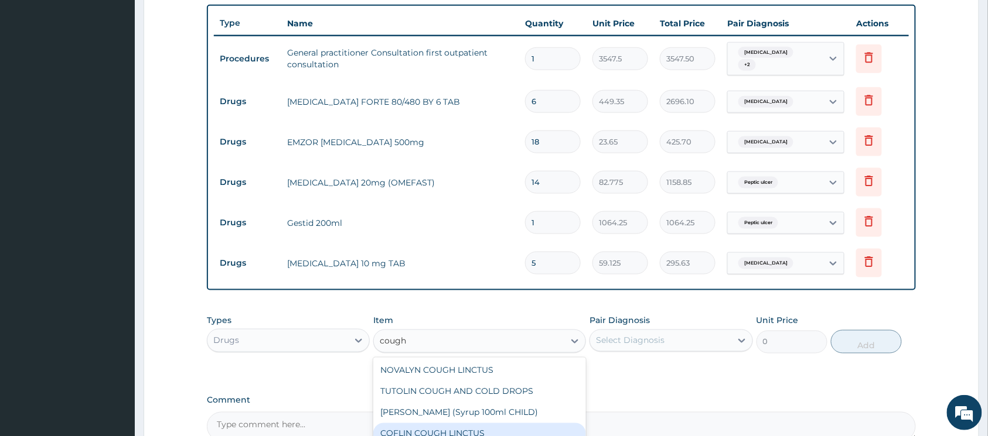
click at [473, 424] on div "COFLIN COUGH LINCTUS" at bounding box center [479, 434] width 213 height 21
type input "1182.5"
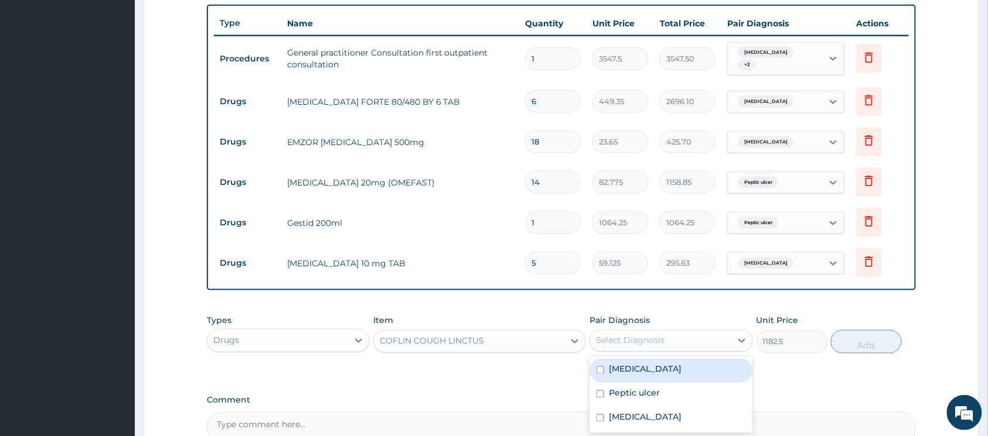
click at [612, 339] on div "Select Diagnosis" at bounding box center [630, 341] width 69 height 12
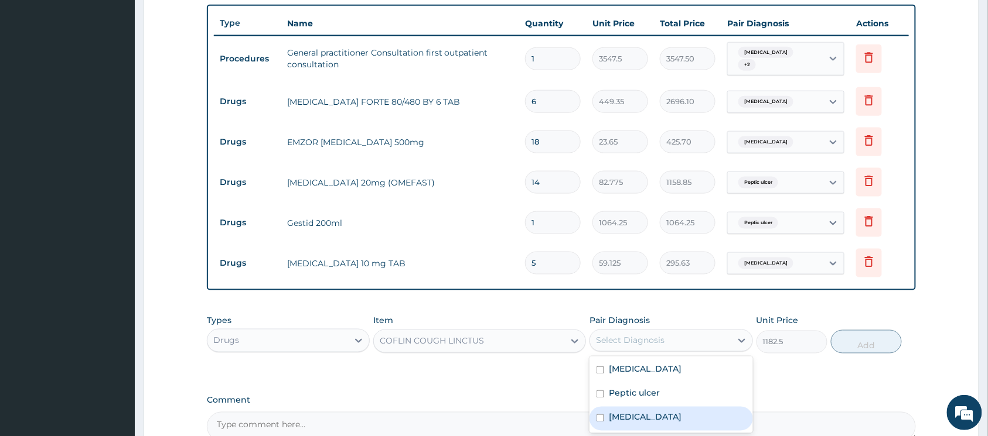
click at [600, 410] on div "Respiratory failure" at bounding box center [670, 419] width 163 height 24
checkbox input "true"
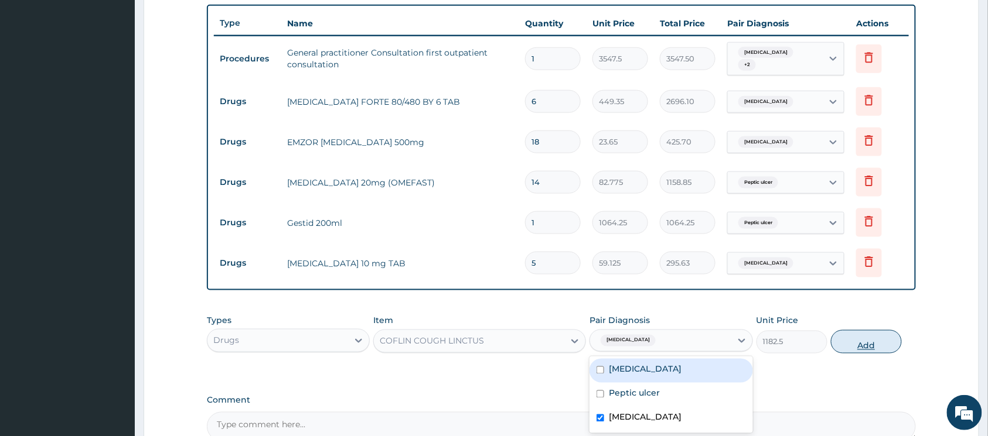
click at [858, 337] on button "Add" at bounding box center [866, 341] width 71 height 23
type input "0"
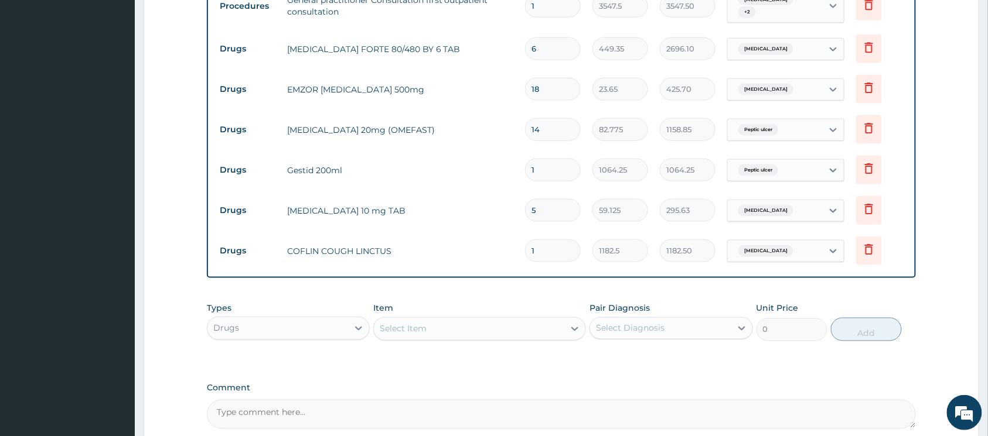
scroll to position [509, 0]
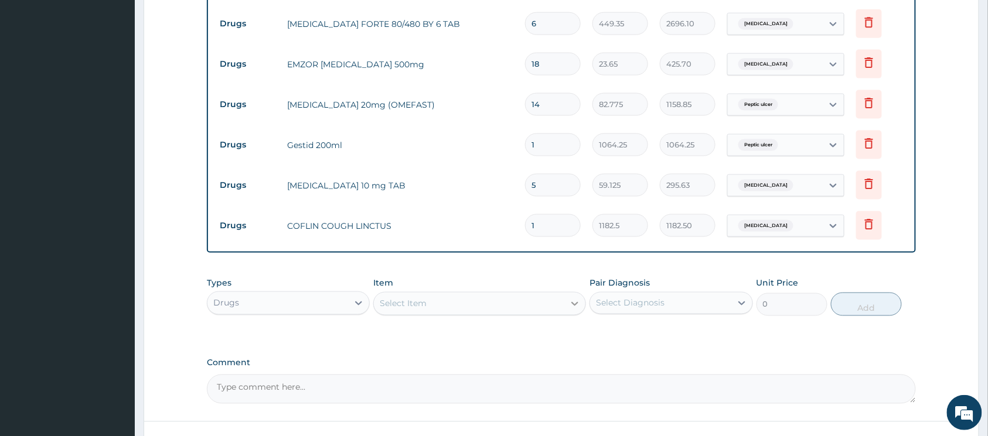
click at [565, 296] on div at bounding box center [574, 303] width 21 height 21
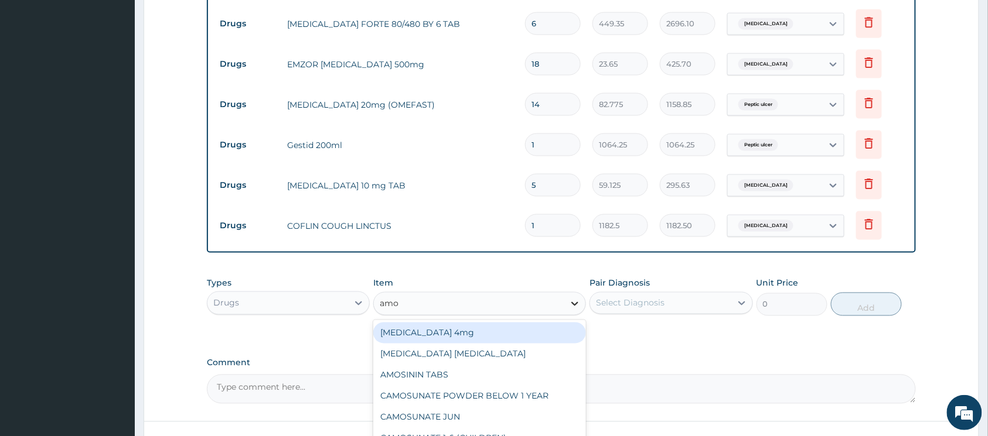
type input "amox"
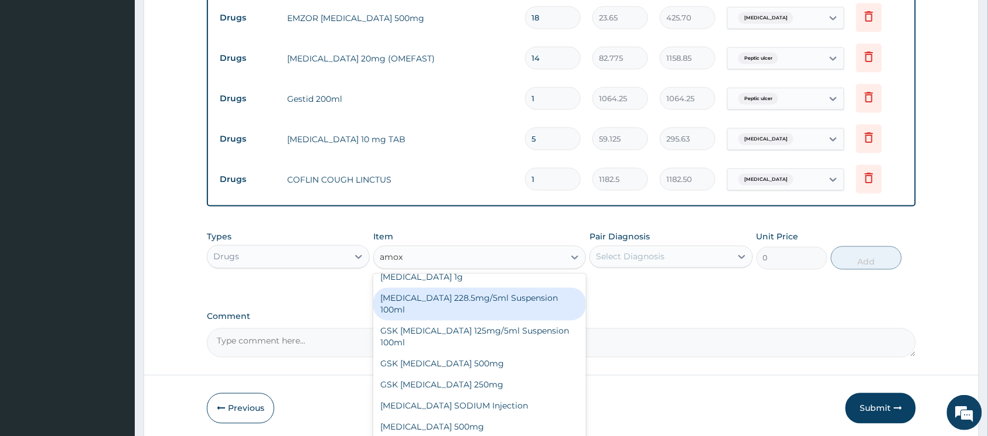
scroll to position [596, 0]
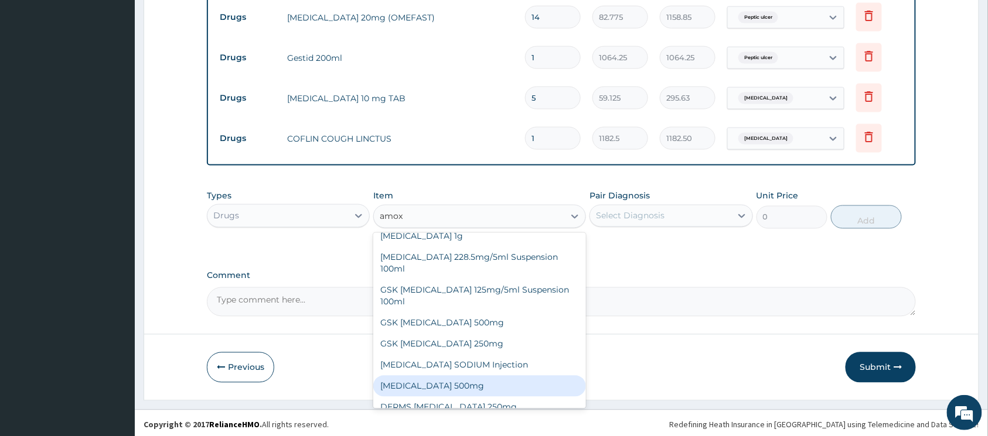
click at [479, 376] on div "[MEDICAL_DATA] 500mg" at bounding box center [479, 386] width 213 height 21
type input "70.95"
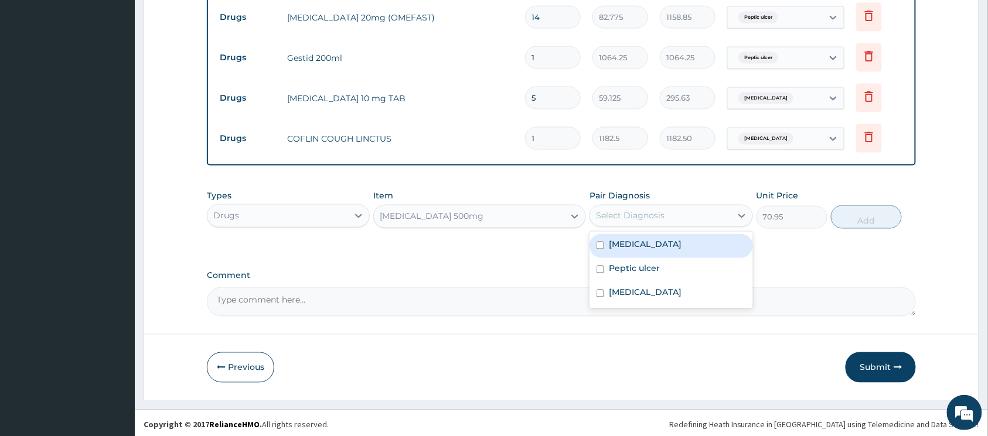
click at [708, 214] on div "Select Diagnosis" at bounding box center [660, 216] width 141 height 19
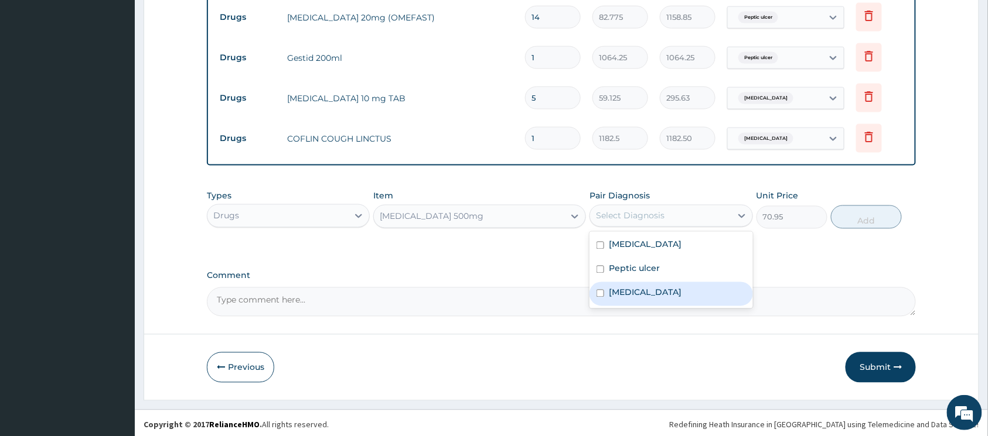
click at [600, 290] on input "checkbox" at bounding box center [600, 294] width 8 height 8
checkbox input "true"
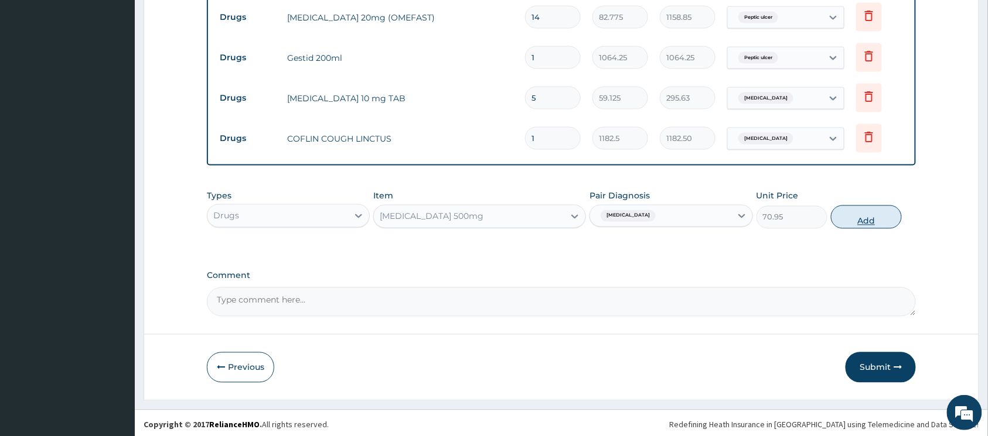
click at [851, 211] on button "Add" at bounding box center [866, 217] width 71 height 23
type input "0"
click at [869, 359] on button "Submit" at bounding box center [880, 367] width 70 height 30
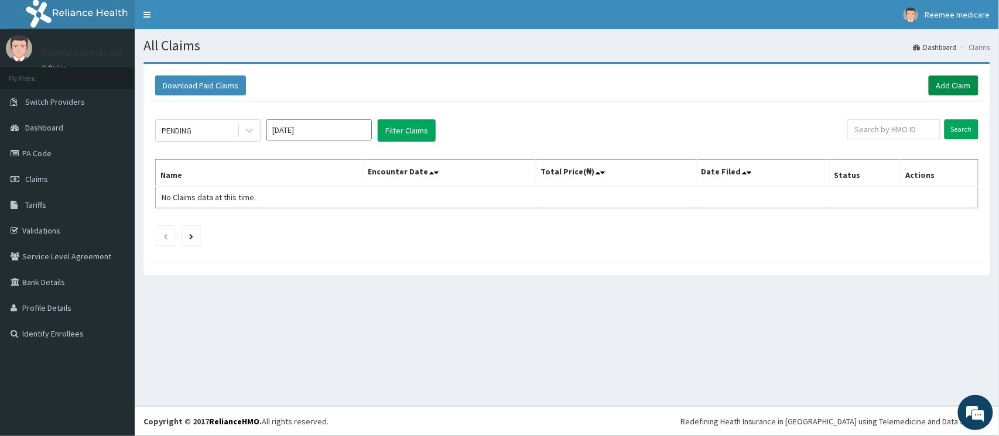
click at [954, 85] on link "Add Claim" at bounding box center [954, 86] width 50 height 20
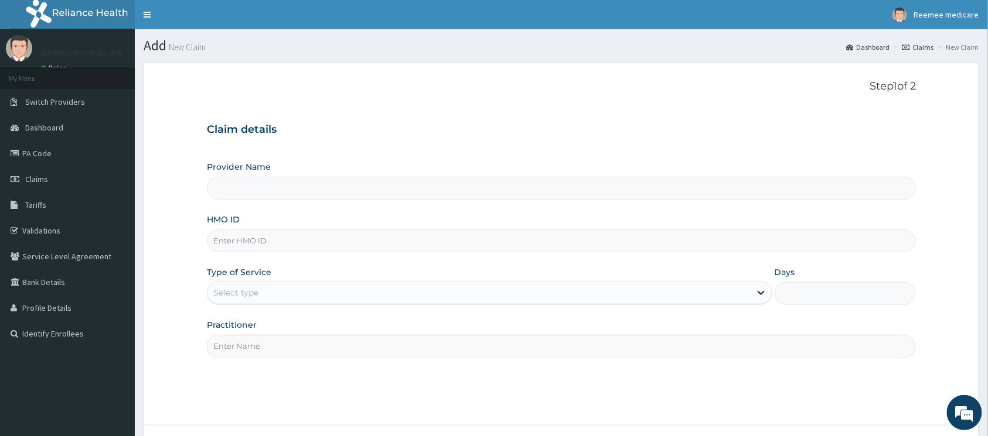
type input "REEMEE MEDICARE"
click at [340, 239] on input "HMO ID" at bounding box center [561, 241] width 709 height 23
paste input "FUI/10117/A"
type input "FUI/10117/A"
click at [371, 289] on div "Select type" at bounding box center [478, 293] width 543 height 19
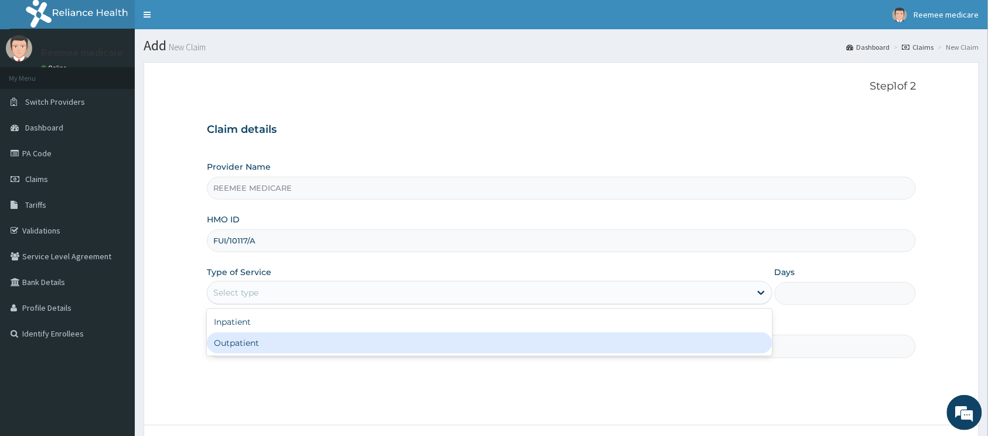
click at [316, 340] on div "Outpatient" at bounding box center [489, 343] width 565 height 21
type input "1"
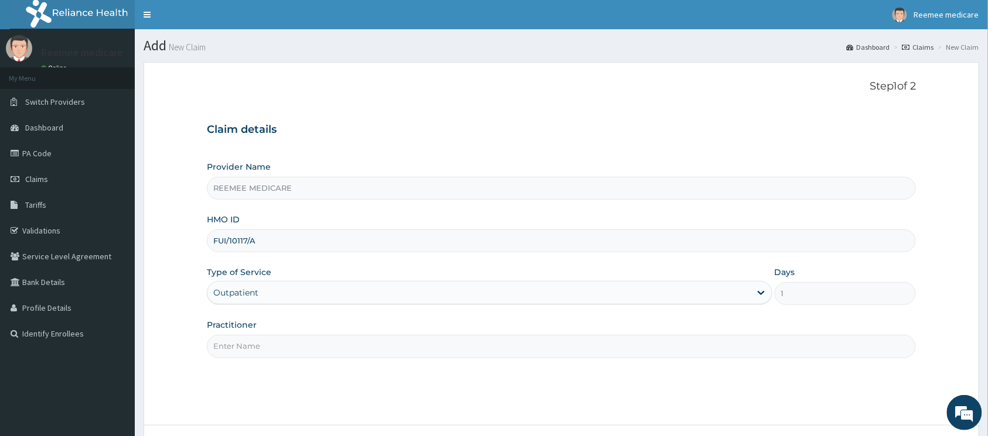
click at [333, 345] on input "Practitioner" at bounding box center [561, 346] width 709 height 23
type input "[PERSON_NAME]"
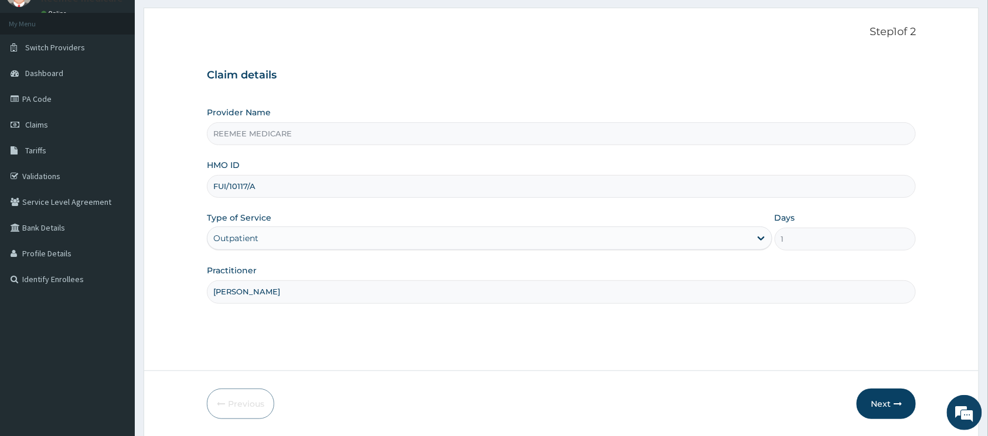
scroll to position [95, 0]
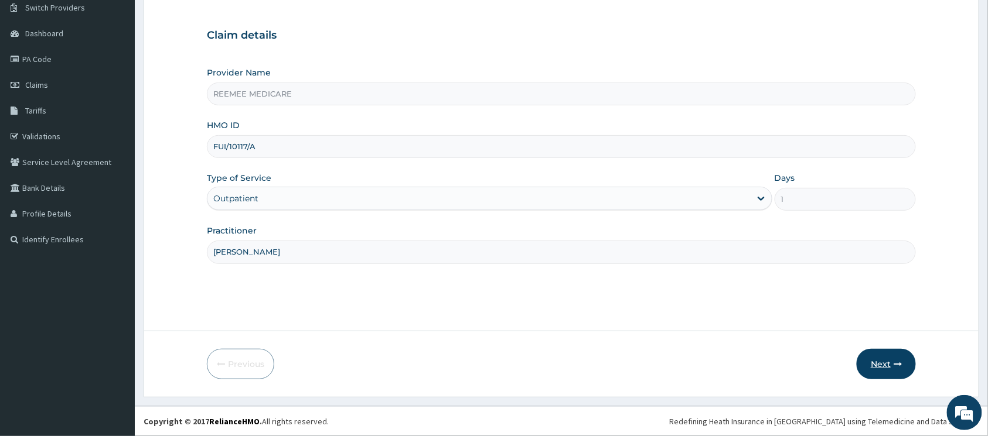
click at [883, 354] on button "Next" at bounding box center [885, 364] width 59 height 30
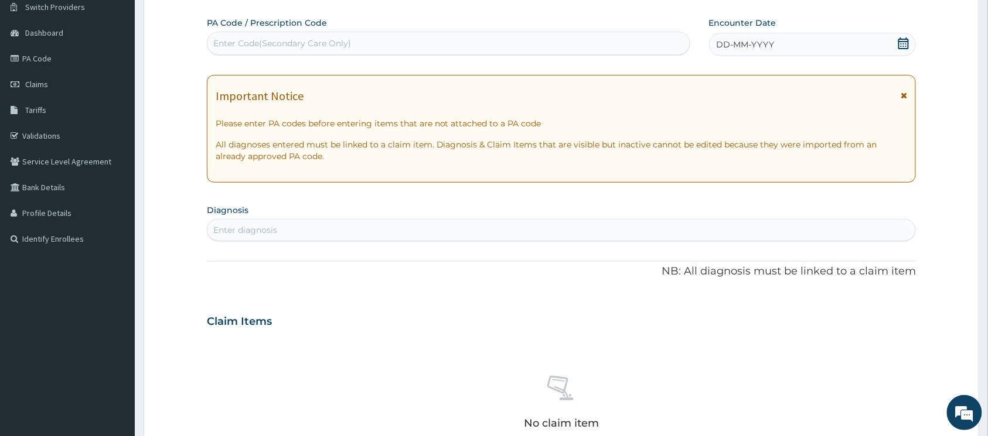
click at [790, 43] on div "DD-MM-YYYY" at bounding box center [812, 44] width 207 height 23
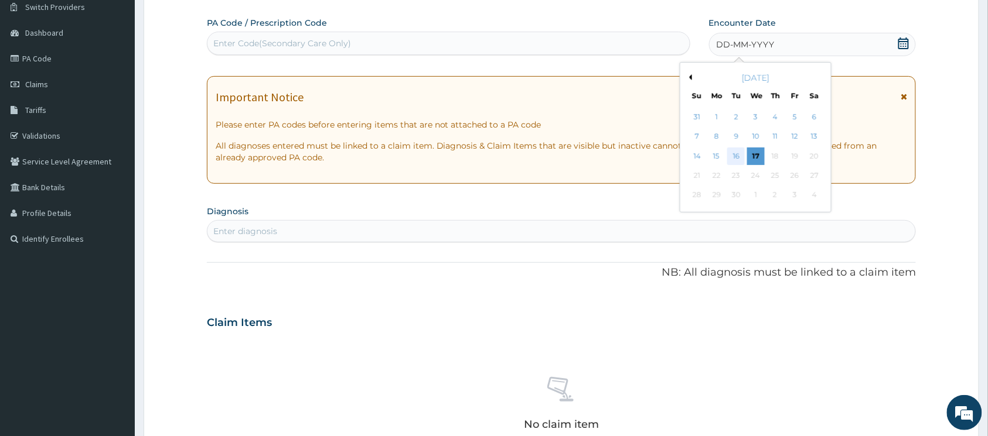
click at [742, 151] on div "16" at bounding box center [736, 157] width 18 height 18
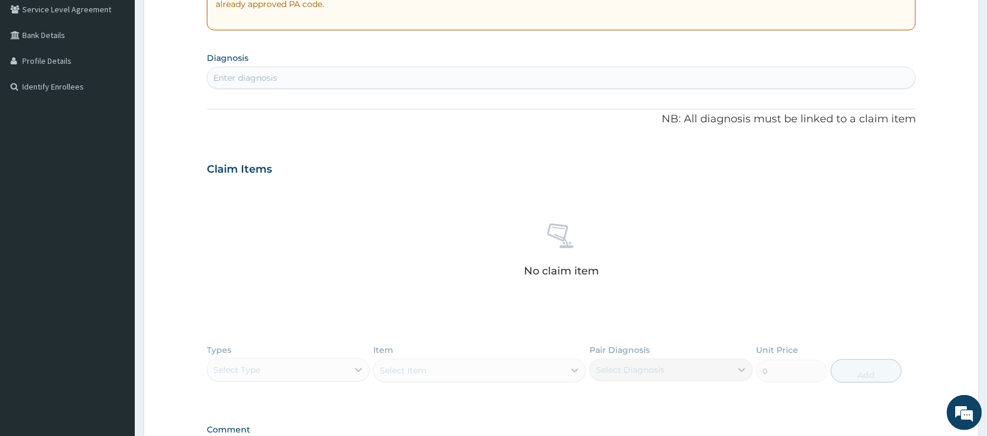
scroll to position [251, 0]
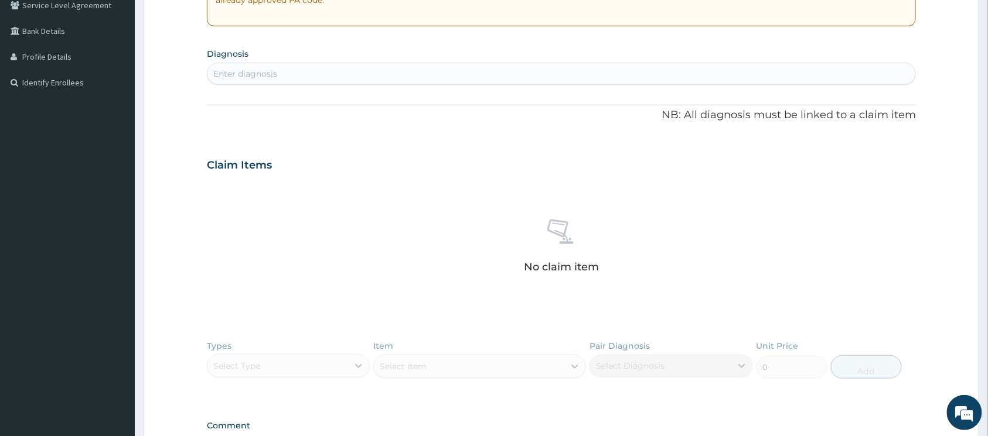
click at [327, 73] on div "Enter diagnosis" at bounding box center [561, 73] width 708 height 19
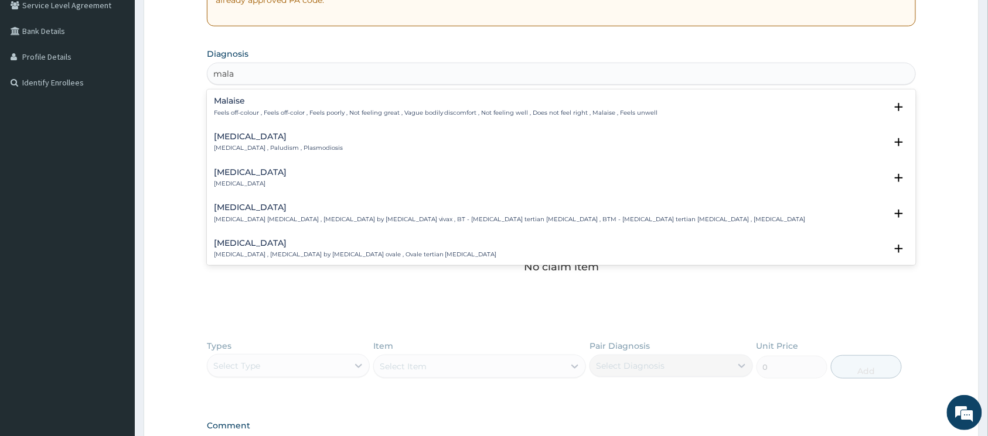
type input "malar"
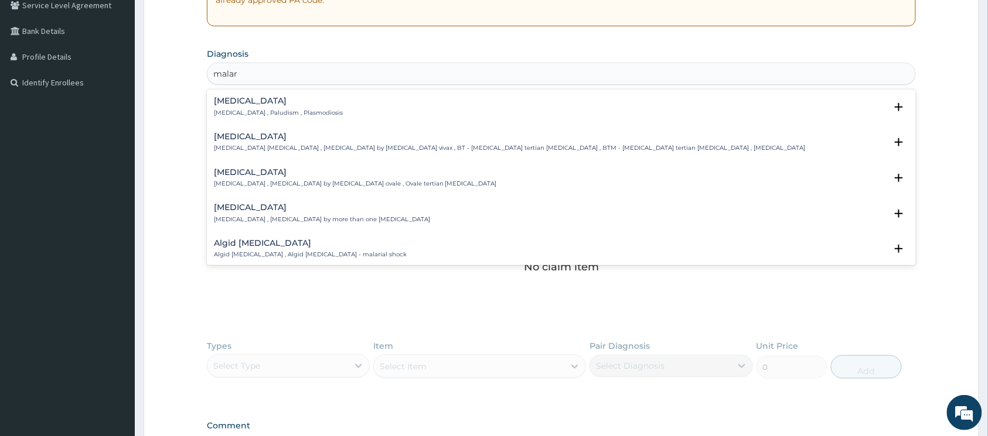
click at [245, 104] on h4 "[MEDICAL_DATA]" at bounding box center [278, 101] width 129 height 9
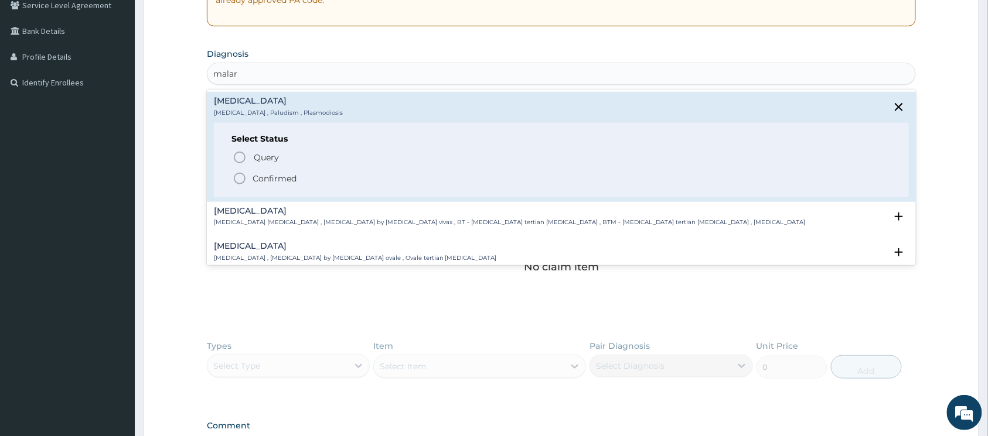
click at [237, 177] on icon "status option filled" at bounding box center [240, 179] width 14 height 14
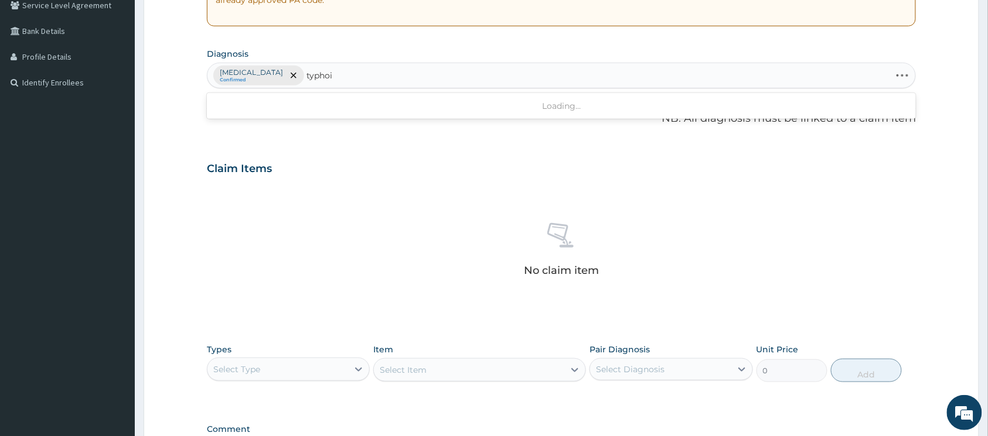
type input "[MEDICAL_DATA]"
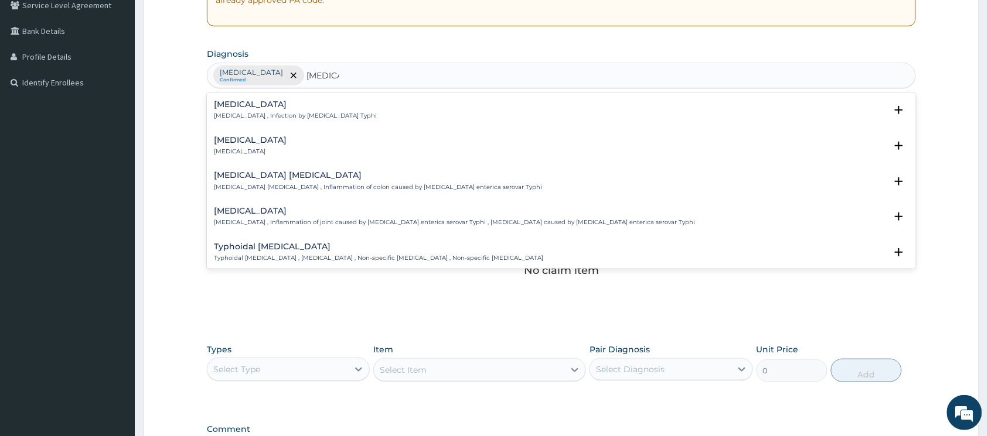
click at [253, 116] on p "[MEDICAL_DATA] , Infection by [MEDICAL_DATA] Typhi" at bounding box center [295, 116] width 163 height 8
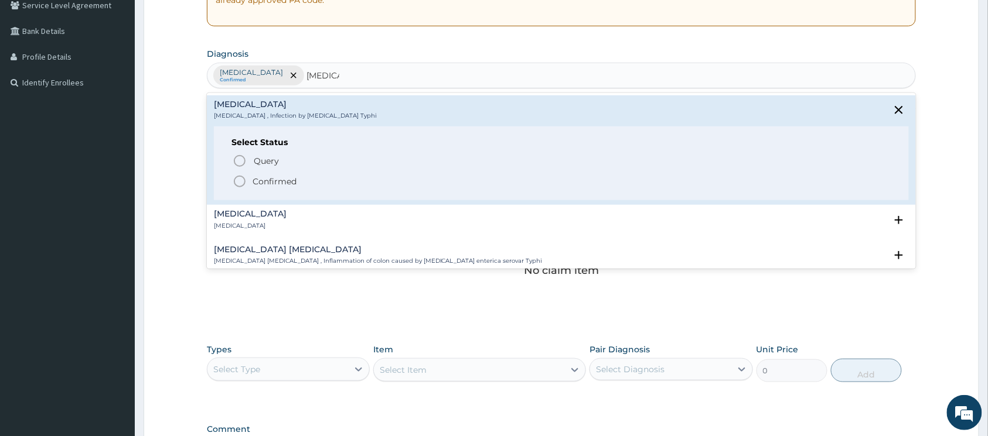
click at [239, 177] on circle "status option filled" at bounding box center [239, 181] width 11 height 11
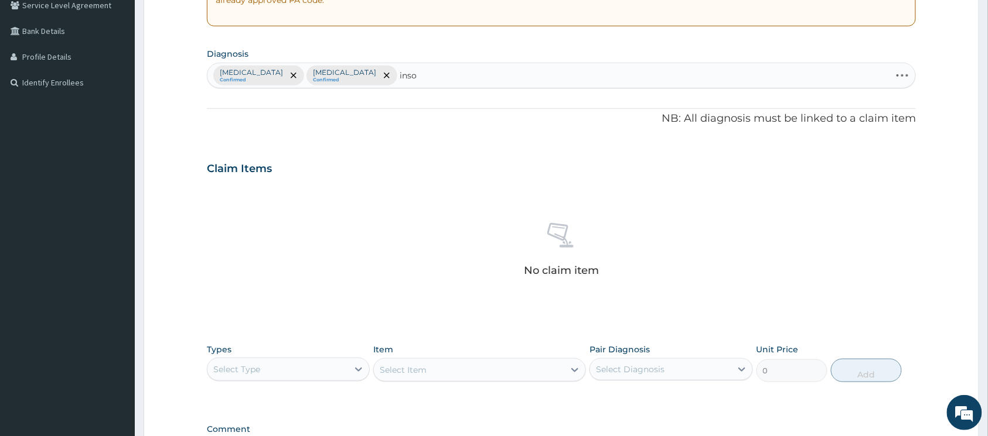
type input "insom"
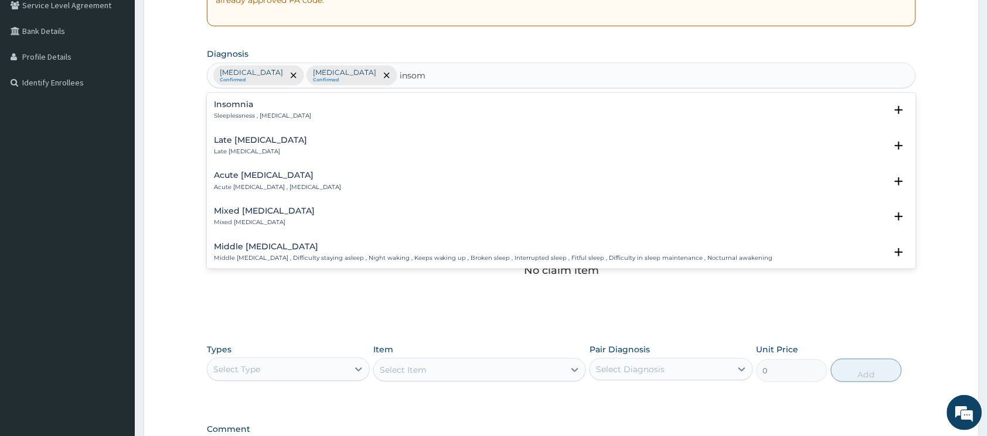
click at [240, 114] on p "Sleeplessness , [MEDICAL_DATA]" at bounding box center [262, 116] width 97 height 8
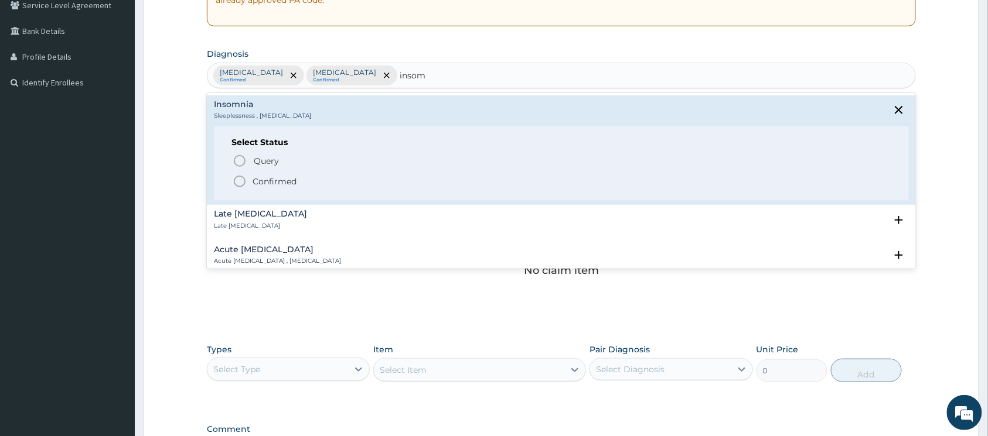
click at [238, 176] on icon "status option filled" at bounding box center [240, 182] width 14 height 14
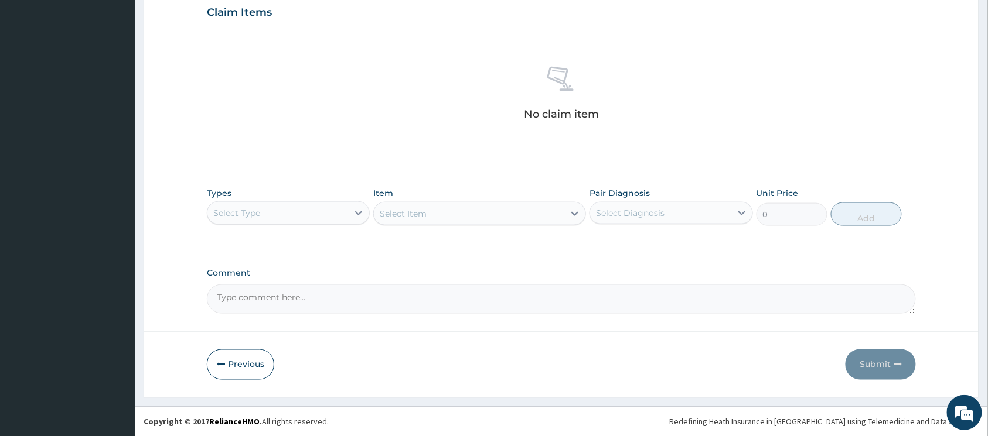
scroll to position [410, 0]
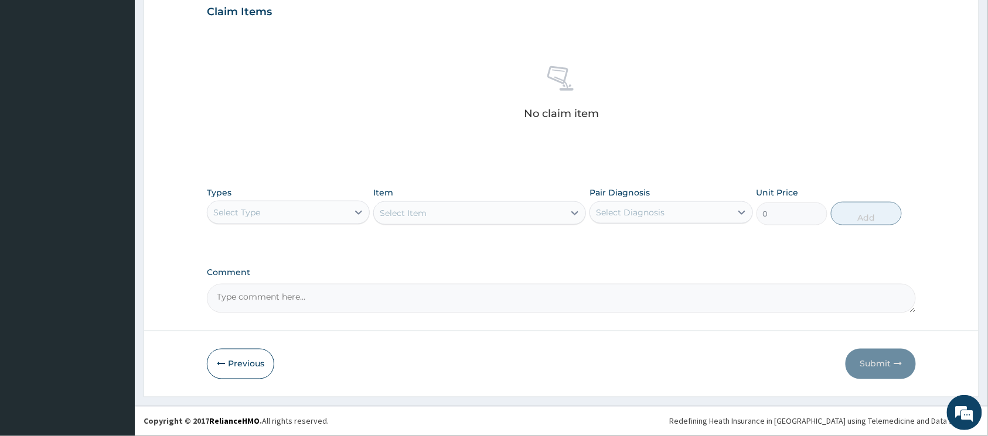
click at [279, 212] on div "Select Type" at bounding box center [277, 212] width 141 height 19
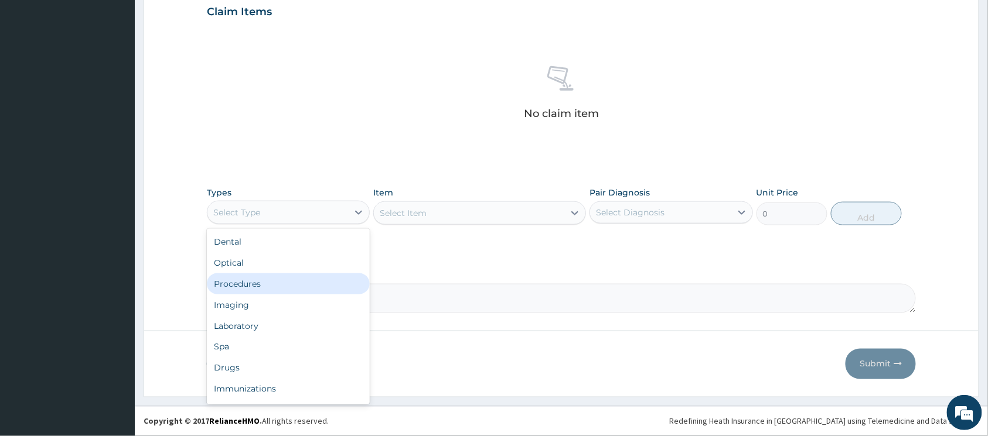
drag, startPoint x: 275, startPoint y: 278, endPoint x: 305, endPoint y: 270, distance: 30.3
click at [277, 278] on div "Procedures" at bounding box center [288, 284] width 163 height 21
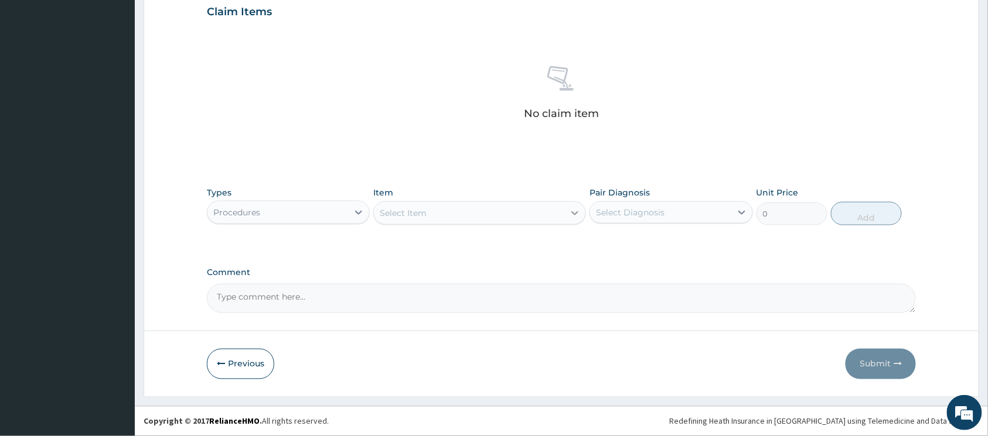
click at [576, 211] on icon at bounding box center [575, 213] width 7 height 4
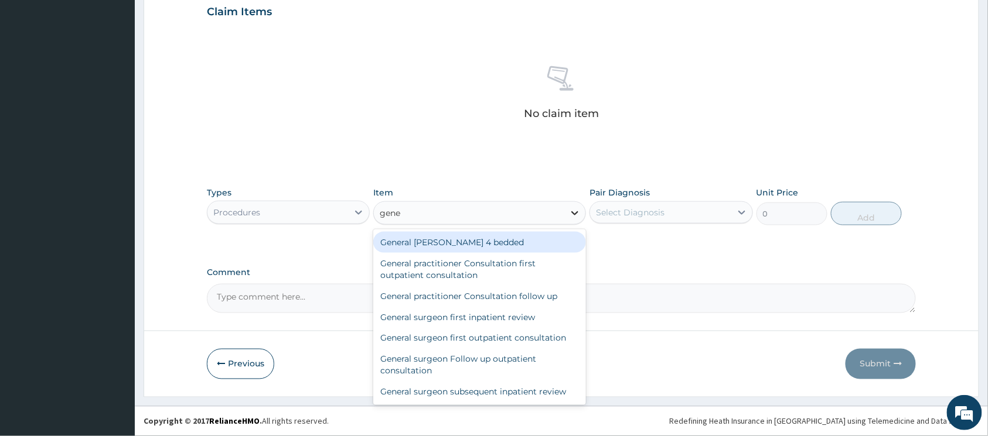
type input "gener"
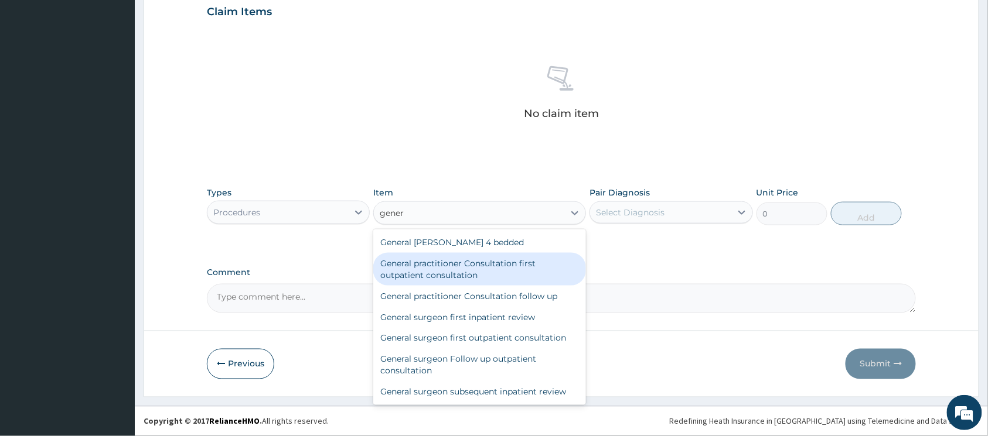
click at [533, 257] on div "General practitioner Consultation first outpatient consultation" at bounding box center [479, 269] width 213 height 33
type input "3547.5"
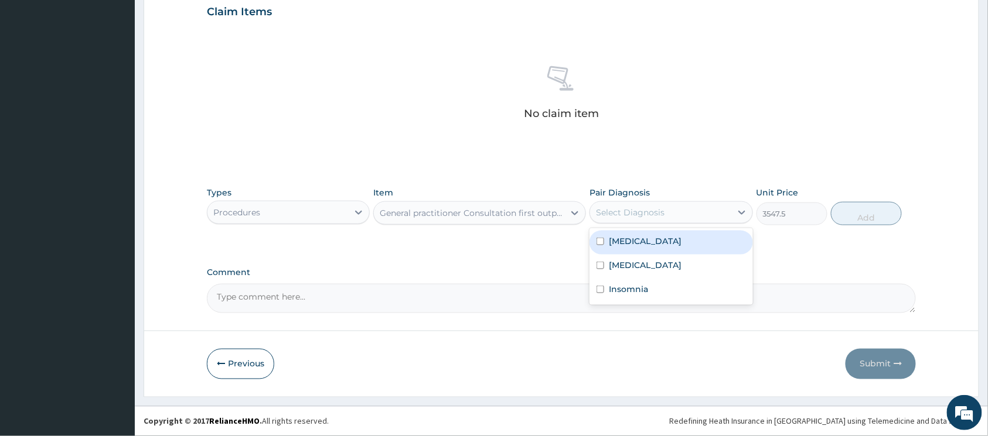
click at [652, 209] on div "Select Diagnosis" at bounding box center [630, 213] width 69 height 12
click at [603, 240] on input "checkbox" at bounding box center [600, 242] width 8 height 8
checkbox input "true"
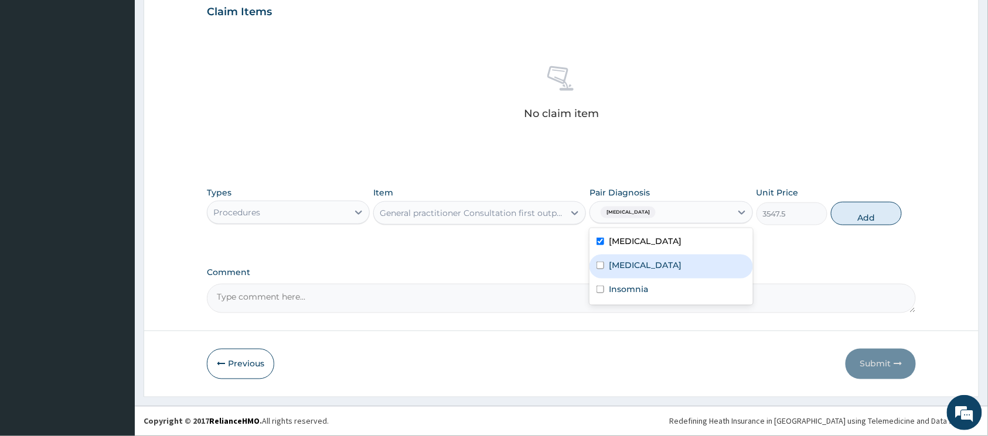
click at [600, 262] on input "checkbox" at bounding box center [600, 266] width 8 height 8
checkbox input "true"
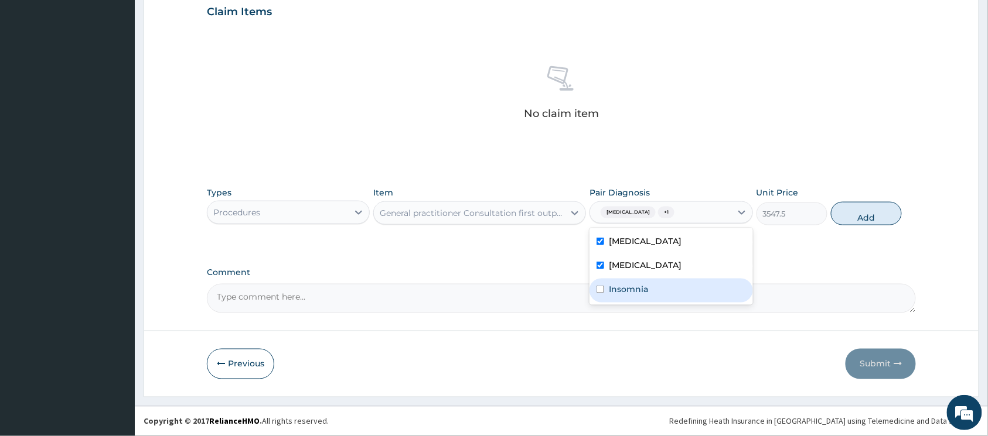
click at [602, 287] on input "checkbox" at bounding box center [600, 290] width 8 height 8
checkbox input "true"
click at [860, 216] on button "Add" at bounding box center [866, 213] width 71 height 23
type input "0"
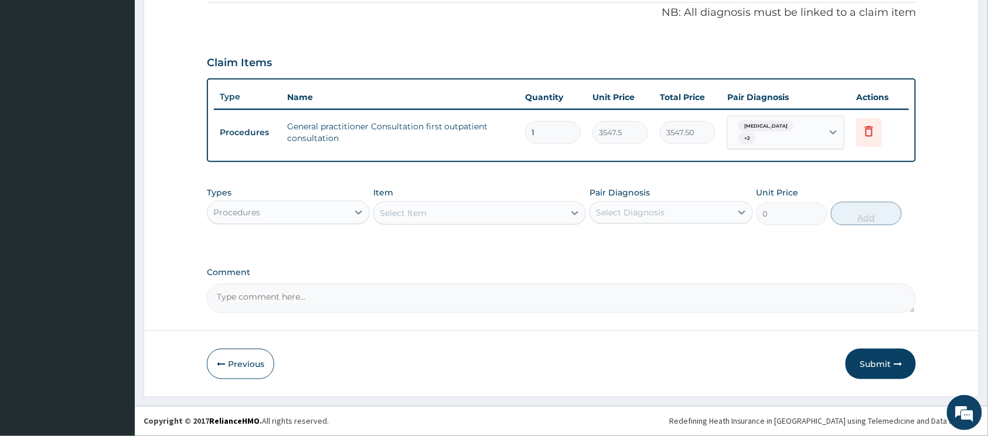
scroll to position [353, 0]
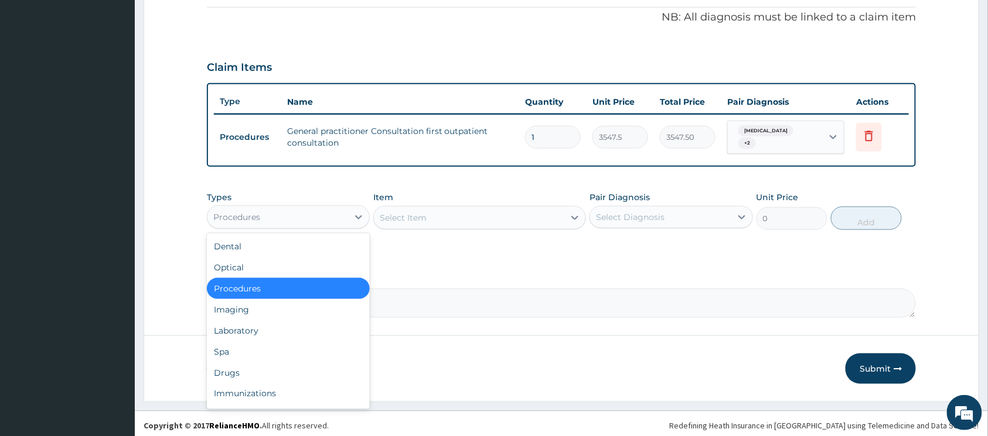
click at [330, 208] on div "Procedures" at bounding box center [277, 217] width 141 height 19
drag, startPoint x: 273, startPoint y: 360, endPoint x: 279, endPoint y: 357, distance: 7.1
click at [274, 363] on div "Drugs" at bounding box center [288, 373] width 163 height 21
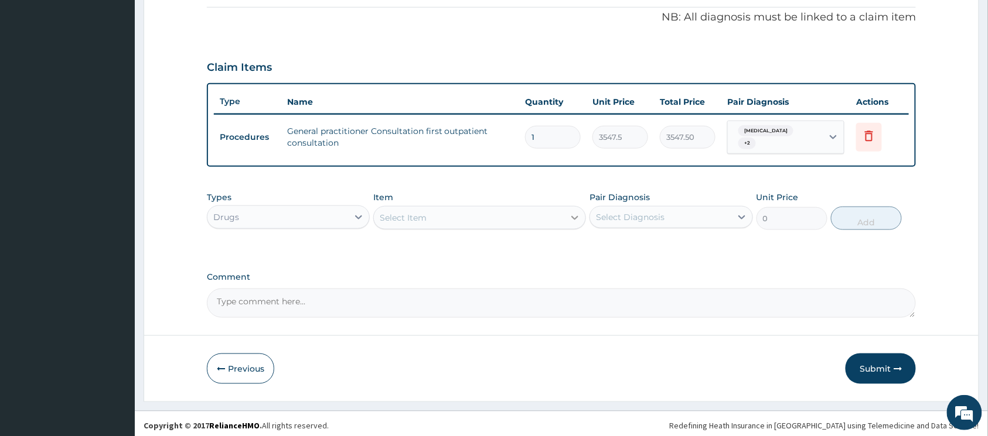
click at [576, 212] on icon at bounding box center [575, 218] width 12 height 12
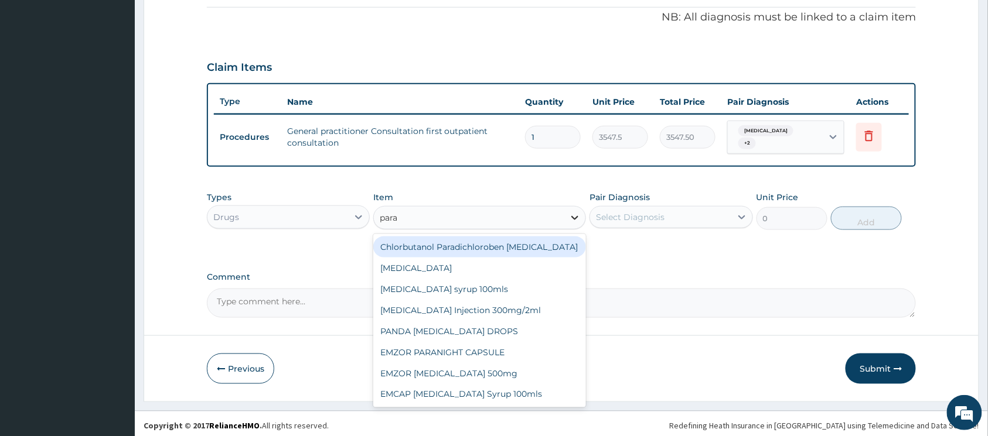
type input "parac"
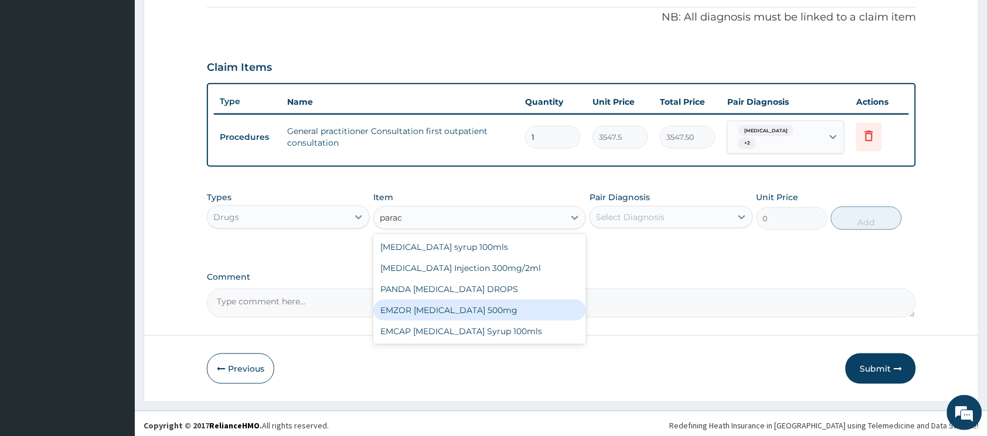
click at [504, 300] on div "EMZOR [MEDICAL_DATA] 500mg" at bounding box center [479, 310] width 213 height 21
type input "23.65"
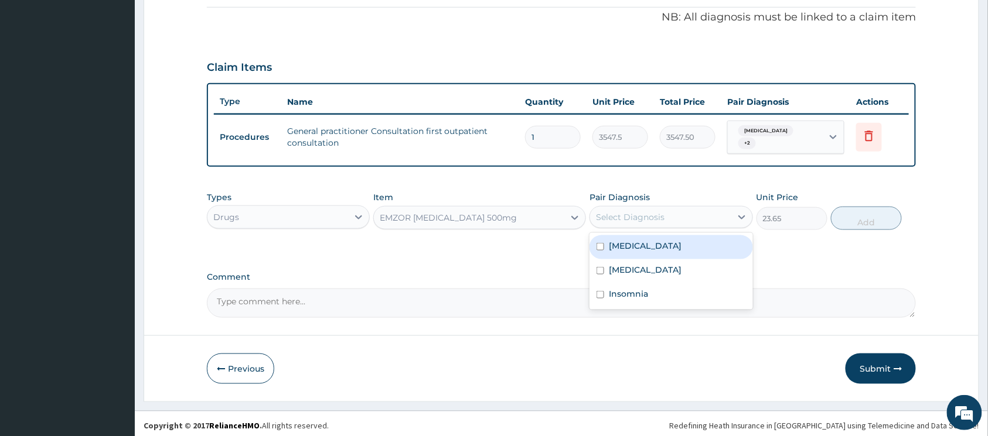
click at [640, 214] on div "Select Diagnosis" at bounding box center [630, 217] width 69 height 12
click at [603, 243] on input "checkbox" at bounding box center [600, 247] width 8 height 8
checkbox input "true"
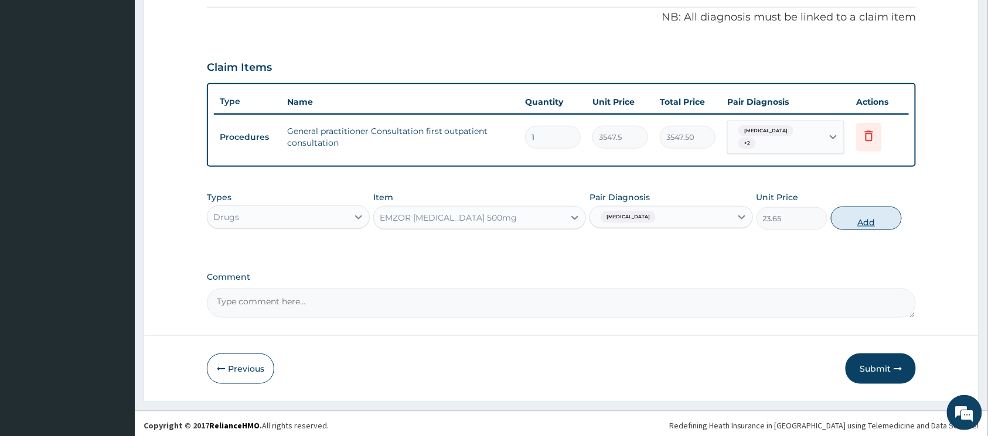
click at [848, 218] on button "Add" at bounding box center [866, 218] width 71 height 23
type input "0"
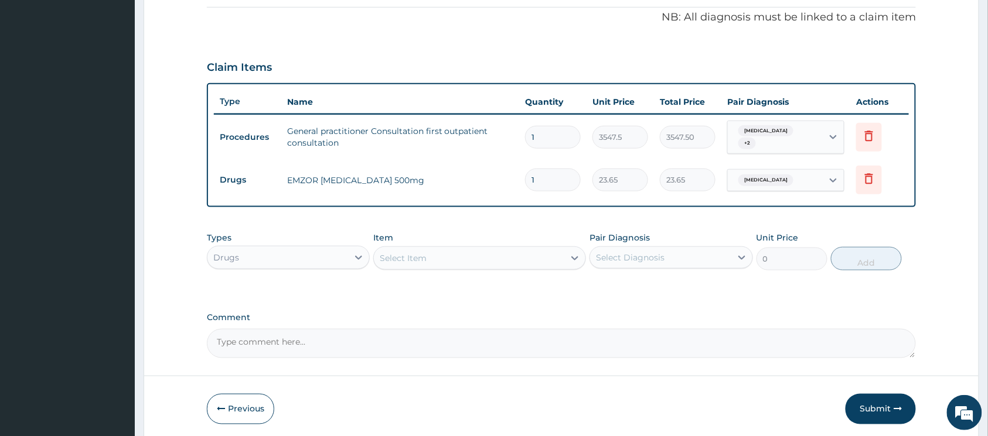
type input "18"
type input "425.70"
type input "18"
click at [455, 252] on div "Select Item" at bounding box center [469, 258] width 190 height 19
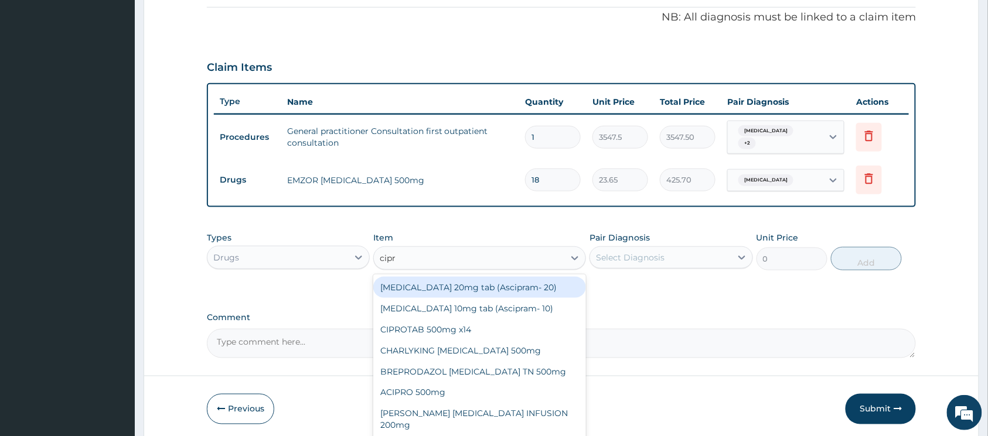
type input "[MEDICAL_DATA]"
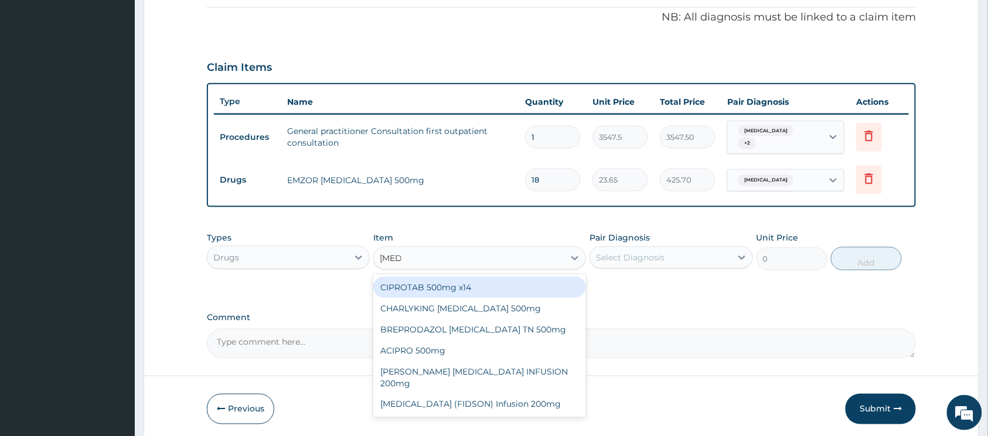
click at [465, 277] on div "CIPROTAB 500mg x14" at bounding box center [479, 287] width 213 height 21
type input "319.275"
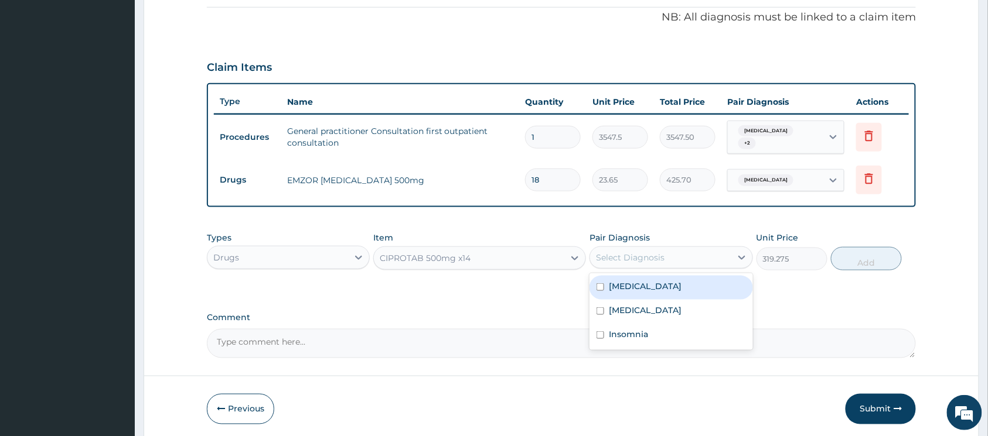
click at [624, 257] on div "Select Diagnosis" at bounding box center [630, 258] width 69 height 12
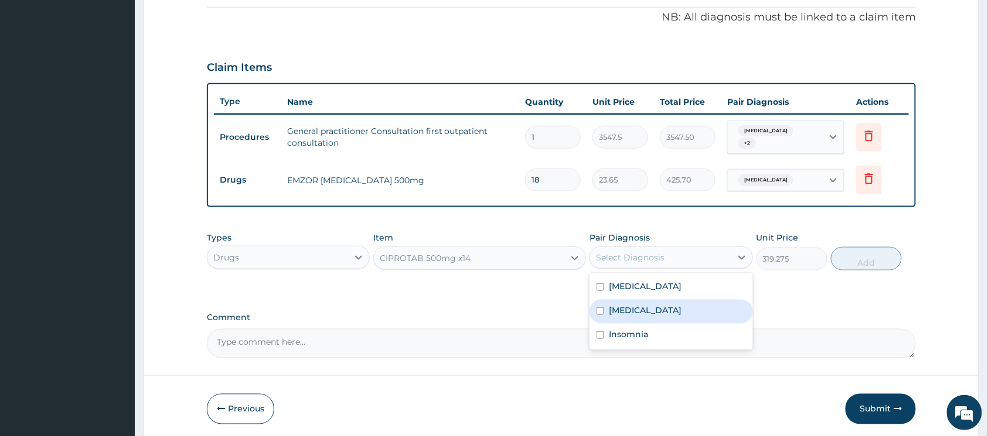
click at [602, 308] on input "checkbox" at bounding box center [600, 312] width 8 height 8
checkbox input "true"
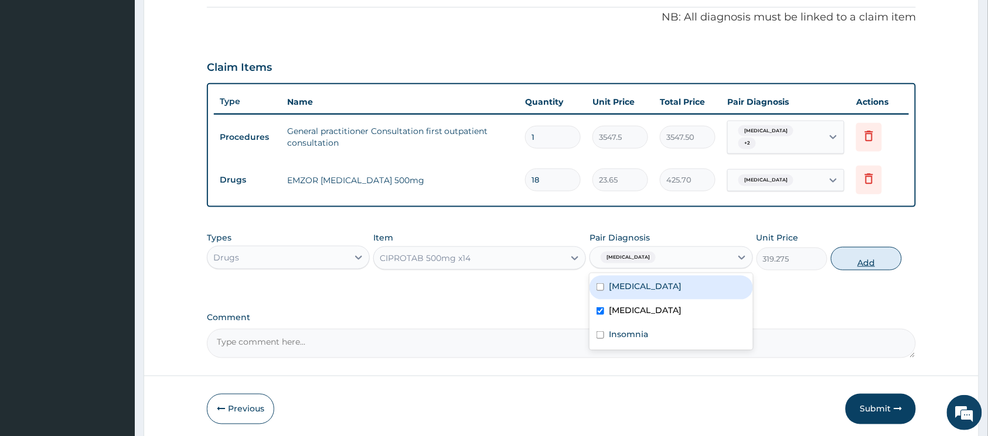
click at [841, 255] on button "Add" at bounding box center [866, 258] width 71 height 23
type input "0"
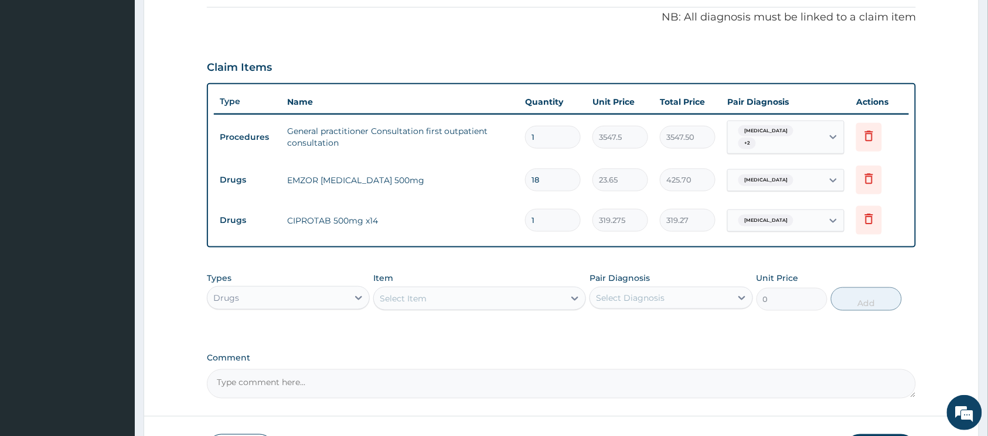
type input "10"
type input "3192.75"
type input "10"
click at [564, 293] on div "Select Item" at bounding box center [469, 298] width 190 height 19
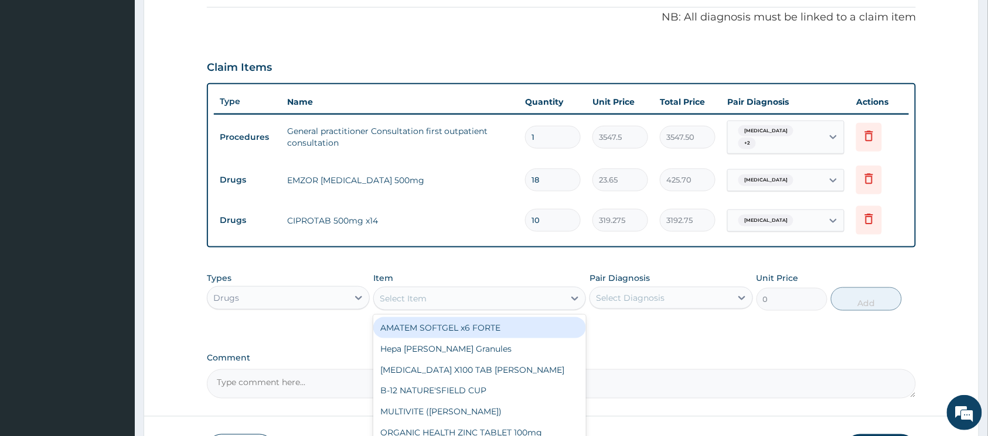
paste input "FUI/10117/A"
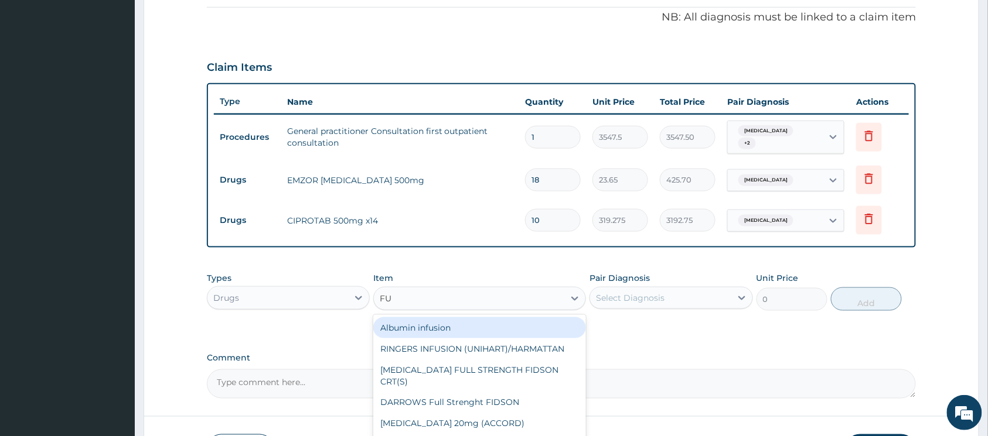
type input "F"
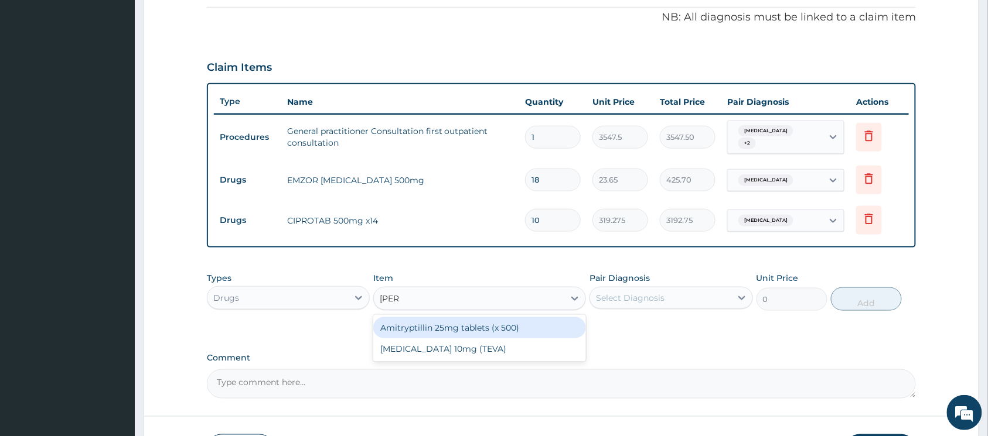
type input "amitr"
click at [472, 323] on div "Amitryptillin 25mg tablets (x 500)" at bounding box center [479, 328] width 213 height 21
type input "47.3"
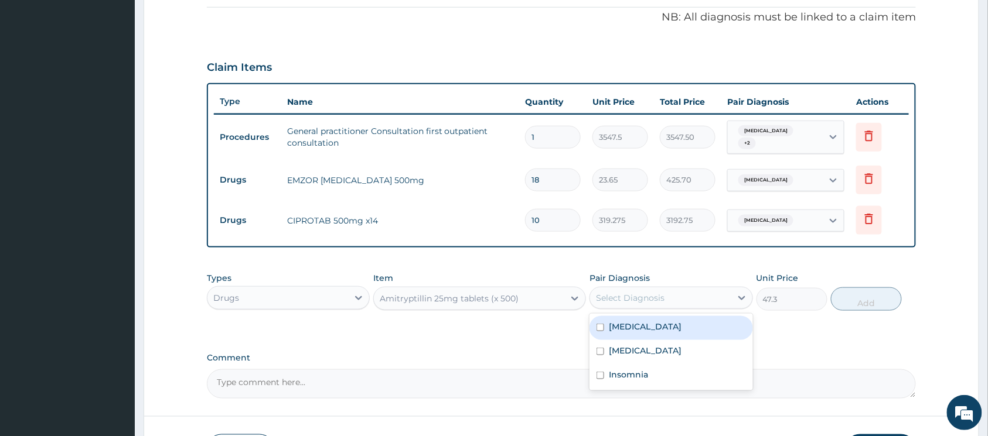
click at [670, 296] on div "Select Diagnosis" at bounding box center [660, 298] width 141 height 19
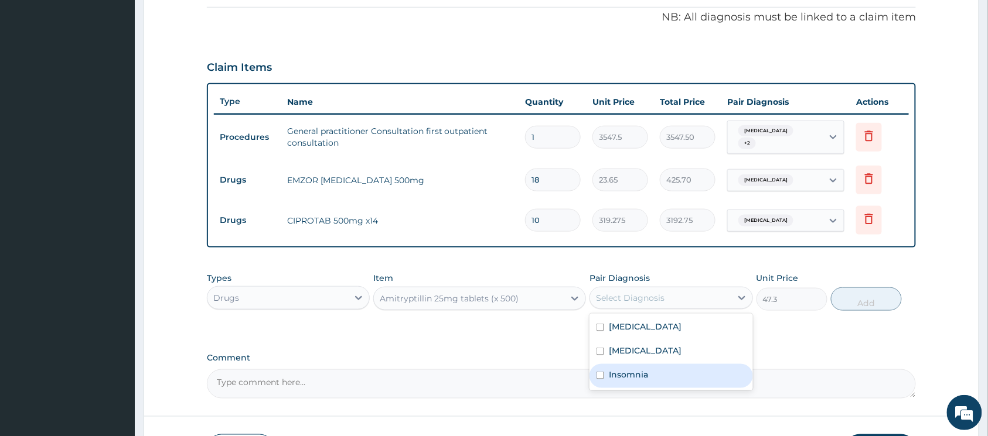
click at [601, 372] on input "checkbox" at bounding box center [600, 376] width 8 height 8
checkbox input "true"
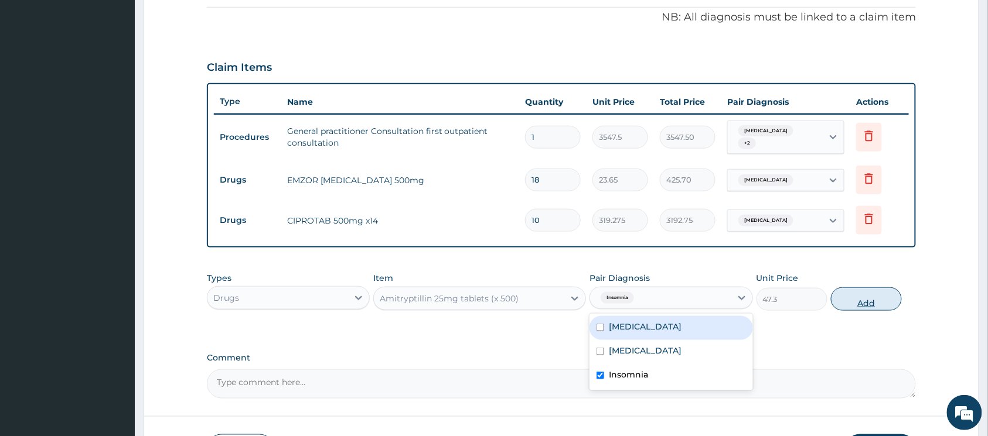
click at [852, 288] on button "Add" at bounding box center [866, 299] width 71 height 23
type input "0"
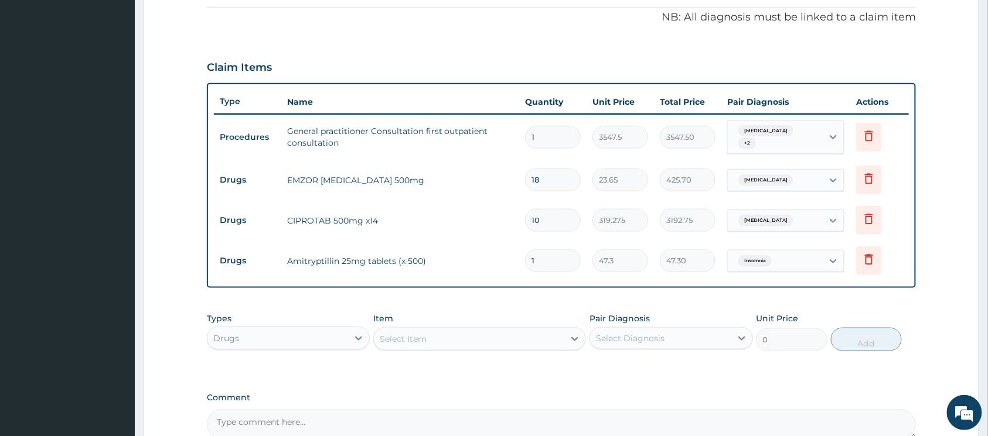
type input "0.00"
type input "7"
type input "331.10"
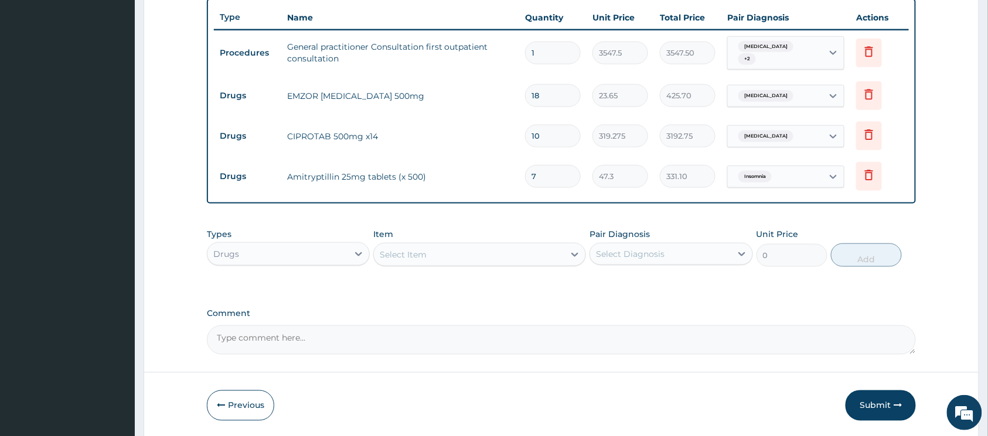
scroll to position [475, 0]
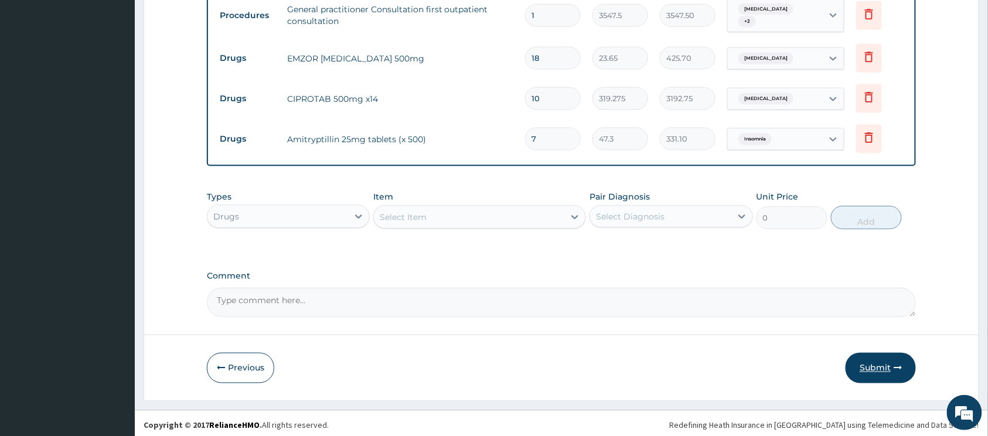
type input "7"
click at [889, 363] on button "Submit" at bounding box center [880, 368] width 70 height 30
